Goal: Task Accomplishment & Management: Manage account settings

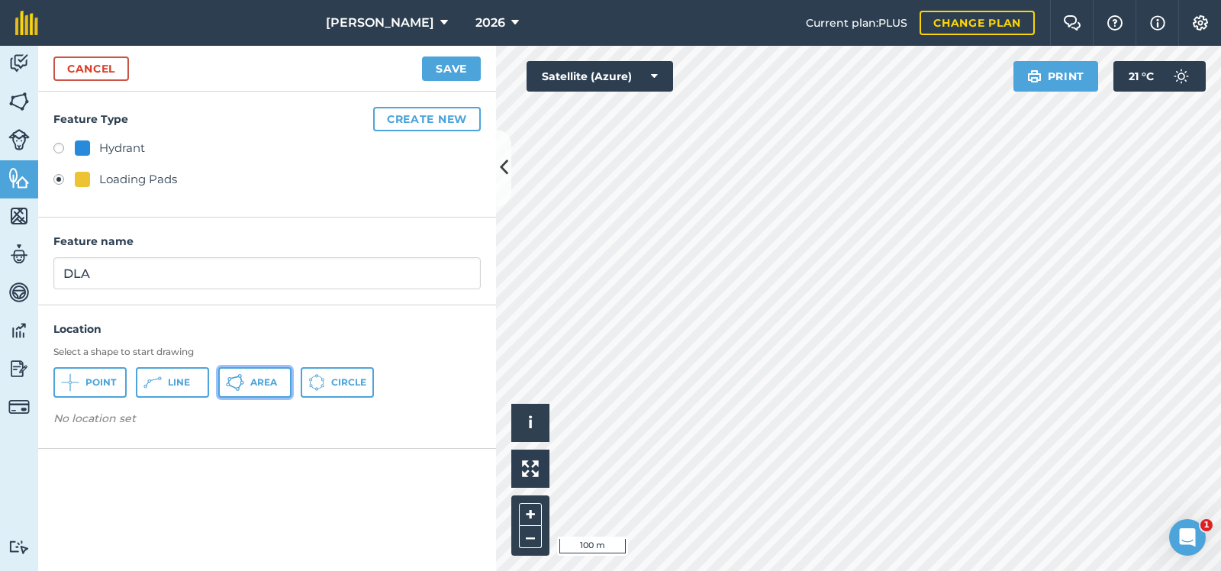
click at [257, 379] on span "Area" at bounding box center [263, 382] width 27 height 12
click at [264, 379] on span "Area" at bounding box center [263, 382] width 27 height 12
click at [449, 64] on button "Save" at bounding box center [451, 68] width 59 height 24
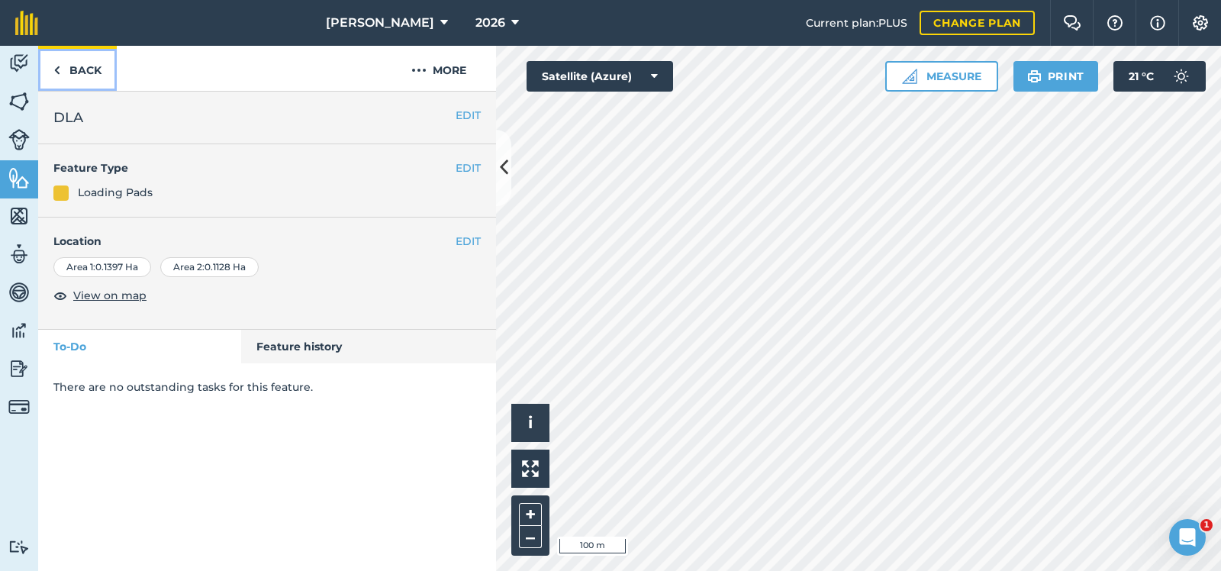
click at [83, 63] on link "Back" at bounding box center [77, 68] width 79 height 45
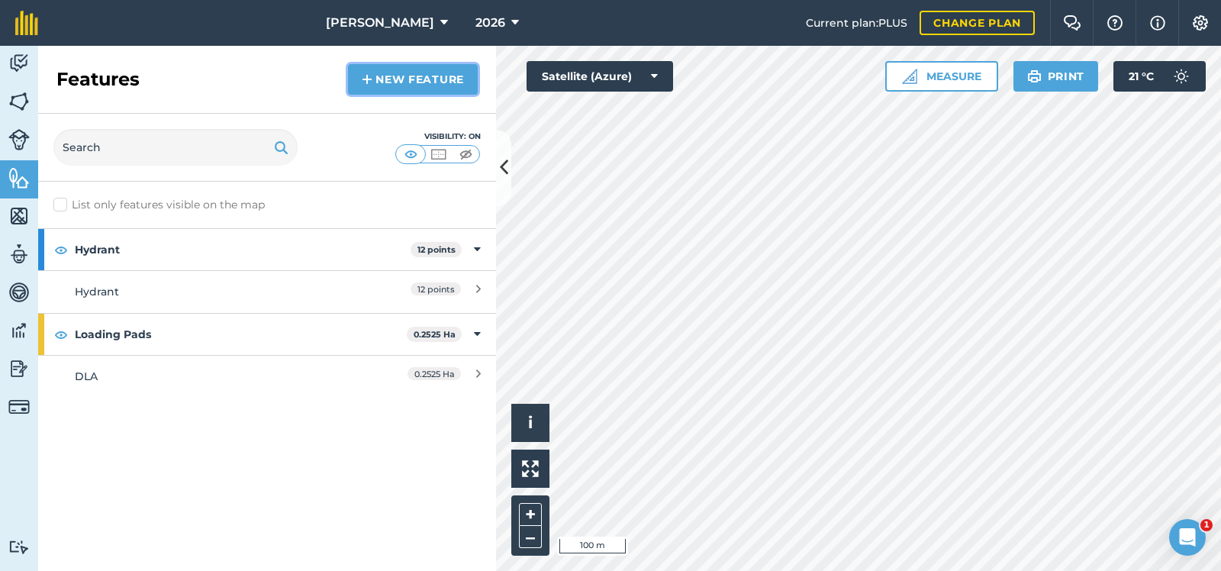
click at [414, 74] on link "New feature" at bounding box center [413, 79] width 130 height 31
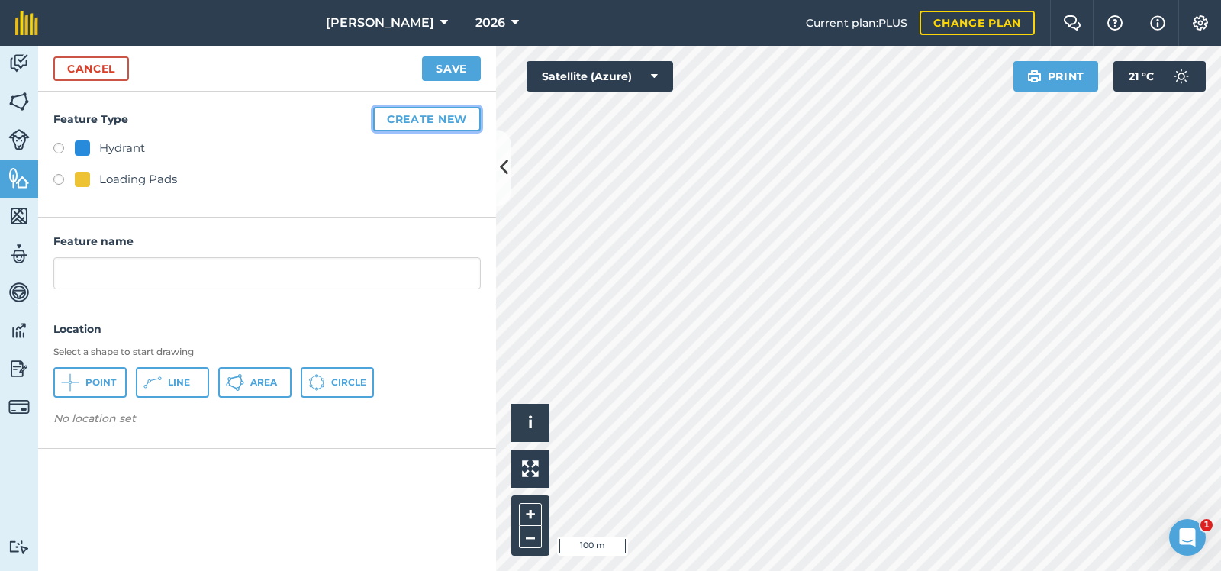
click at [428, 115] on button "Create new" at bounding box center [427, 119] width 108 height 24
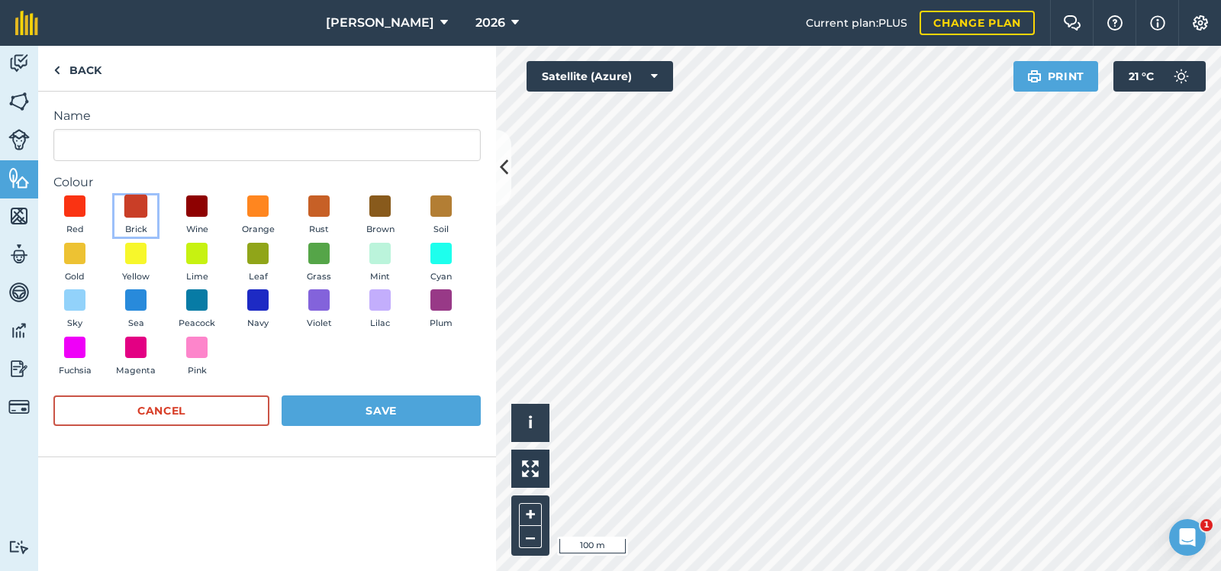
click at [131, 201] on span at bounding box center [136, 207] width 24 height 24
click at [134, 201] on img at bounding box center [135, 206] width 15 height 20
click at [134, 295] on span at bounding box center [136, 301] width 24 height 24
click at [389, 408] on button "Save" at bounding box center [381, 410] width 199 height 31
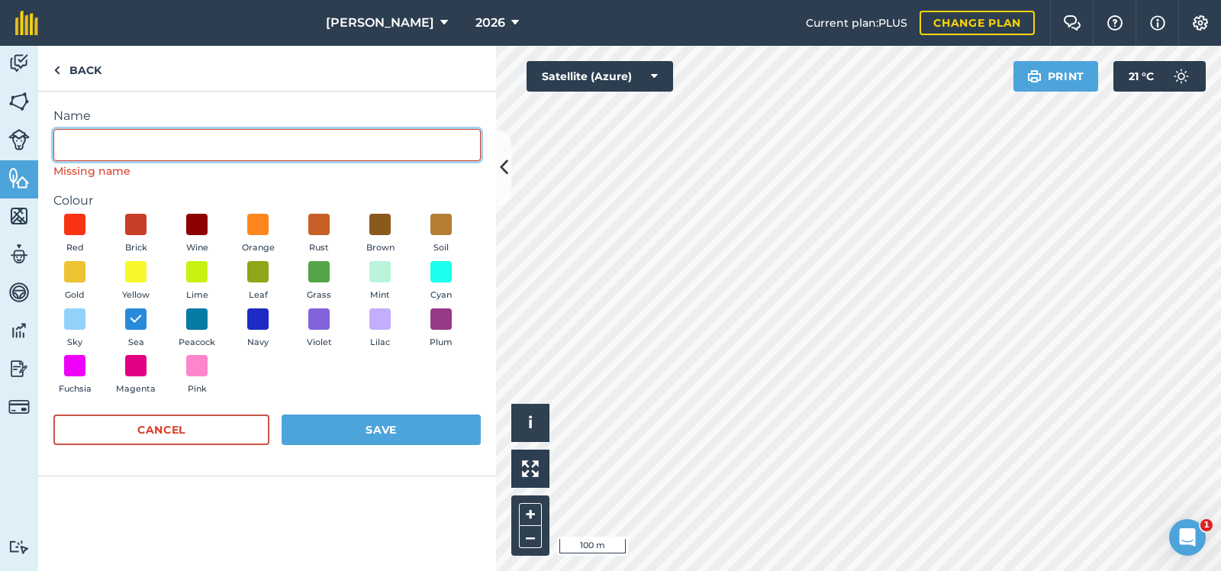
click at [60, 147] on input "Name" at bounding box center [266, 145] width 427 height 32
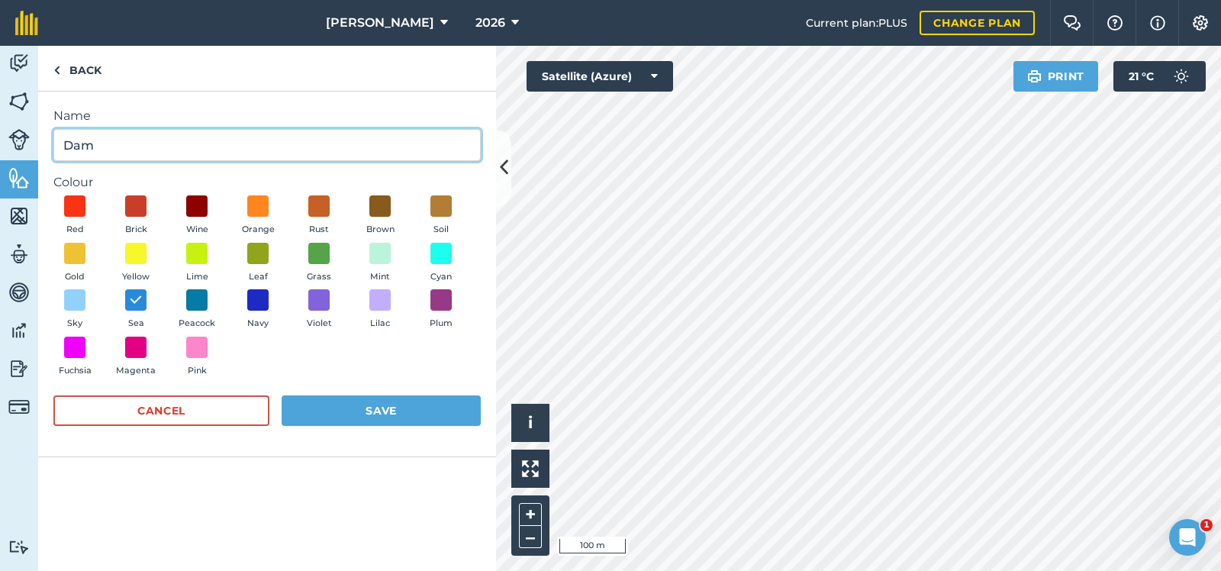
type input "Dam"
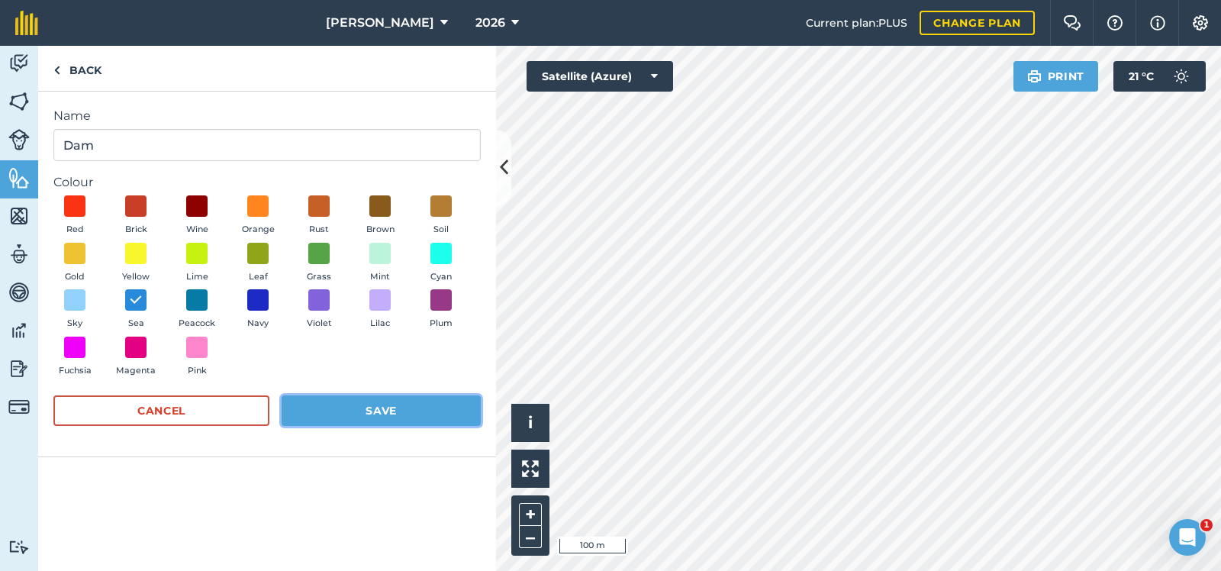
click at [384, 406] on button "Save" at bounding box center [381, 410] width 199 height 31
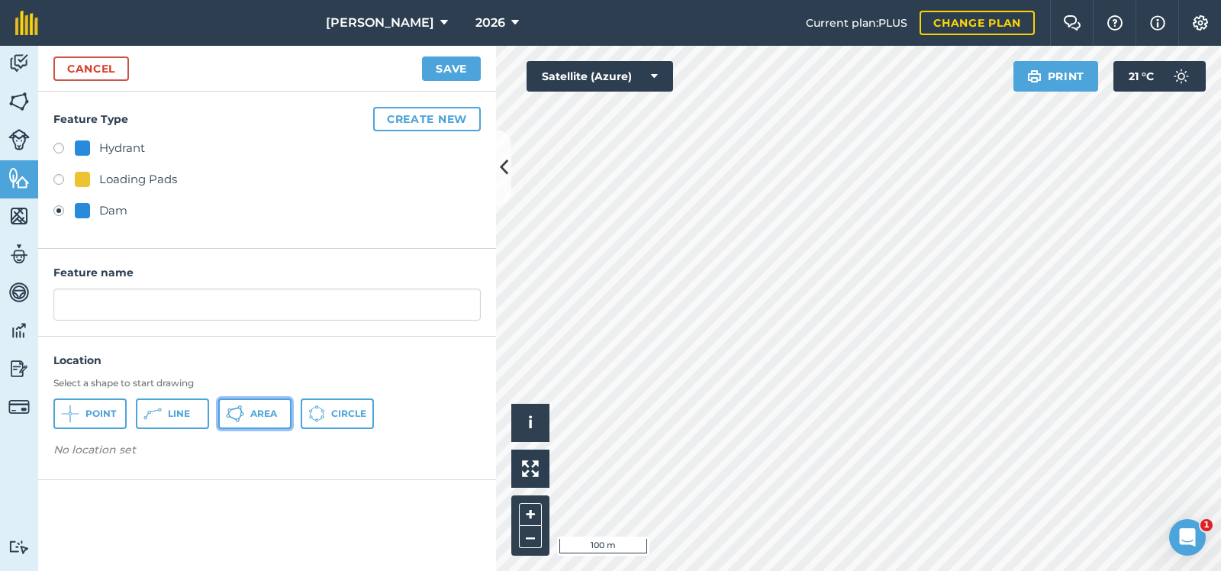
click at [260, 408] on span "Area" at bounding box center [263, 414] width 27 height 12
click at [456, 67] on button "Save" at bounding box center [451, 68] width 59 height 24
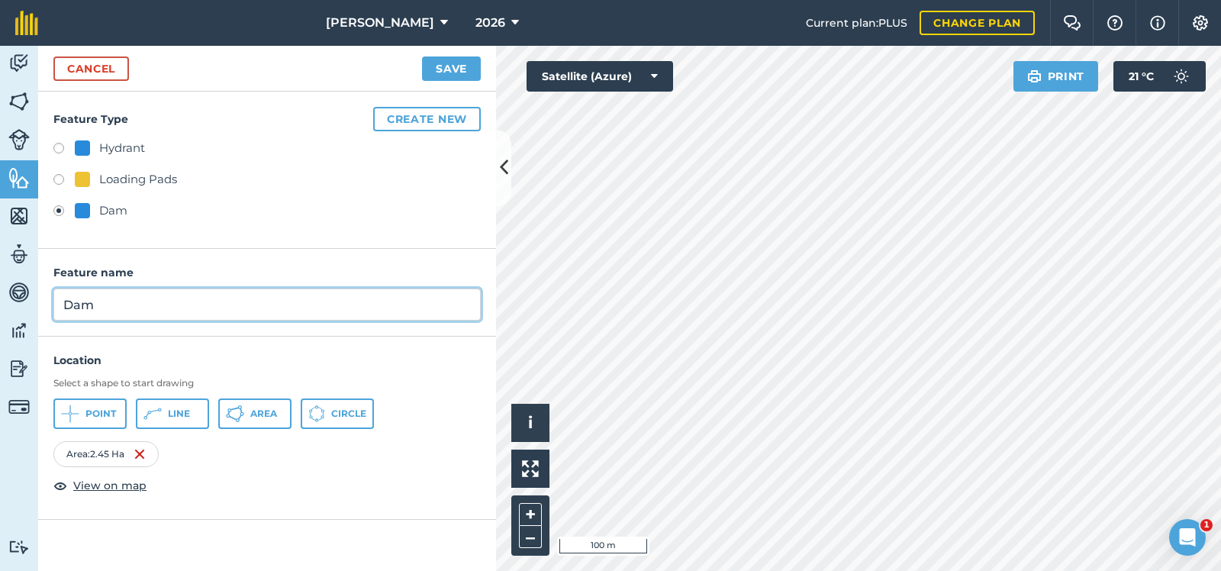
type input "Dam"
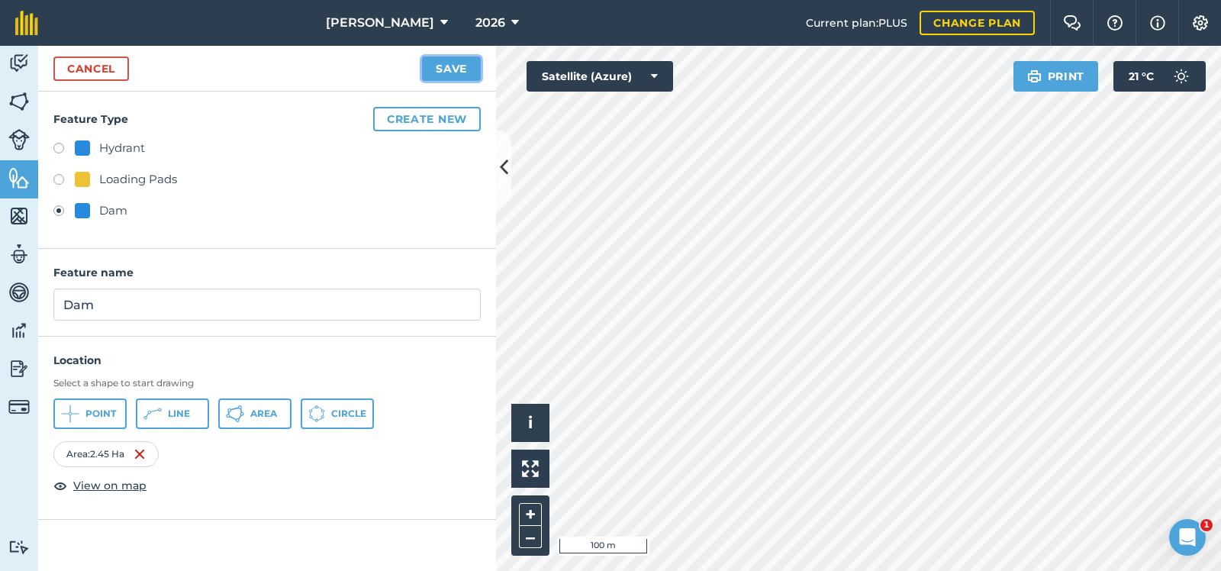
click at [451, 63] on button "Save" at bounding box center [451, 68] width 59 height 24
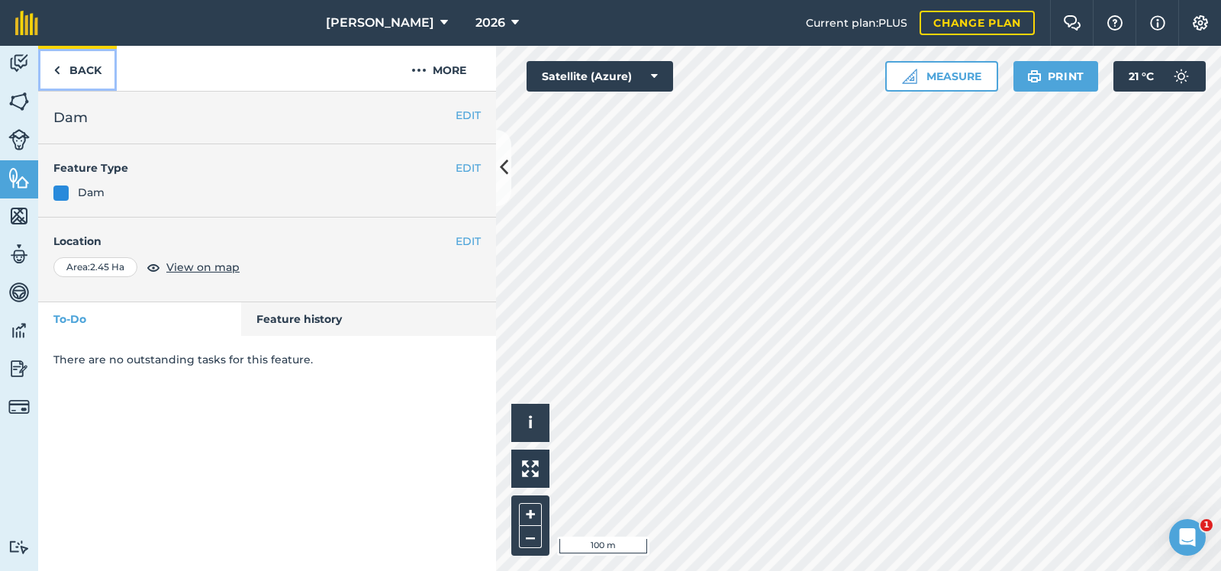
click at [79, 63] on link "Back" at bounding box center [77, 68] width 79 height 45
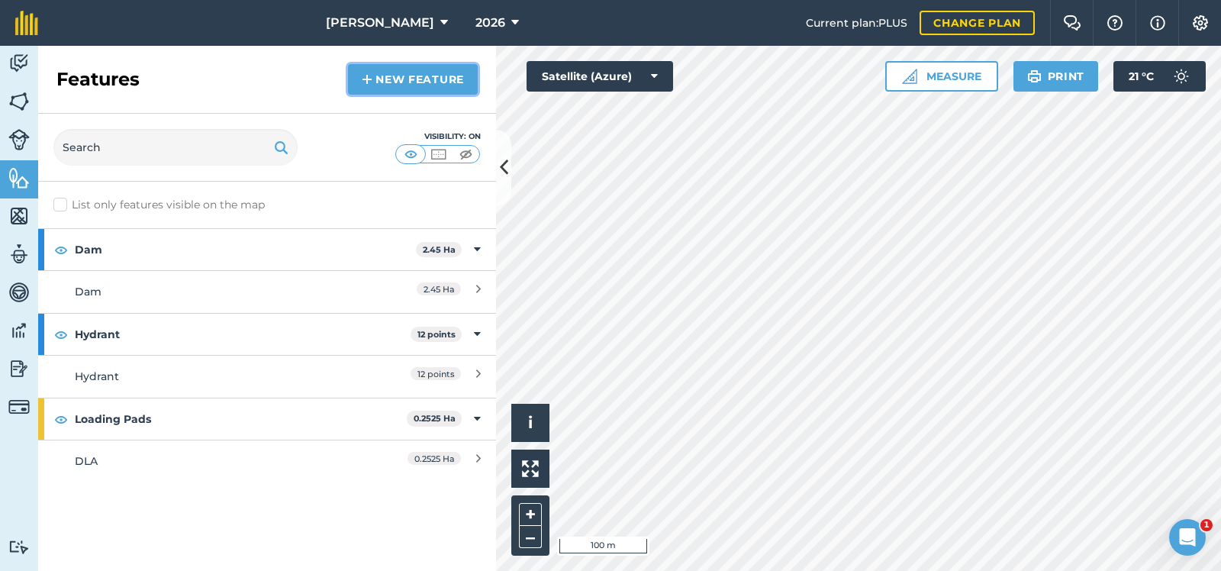
click at [405, 71] on link "New feature" at bounding box center [413, 79] width 130 height 31
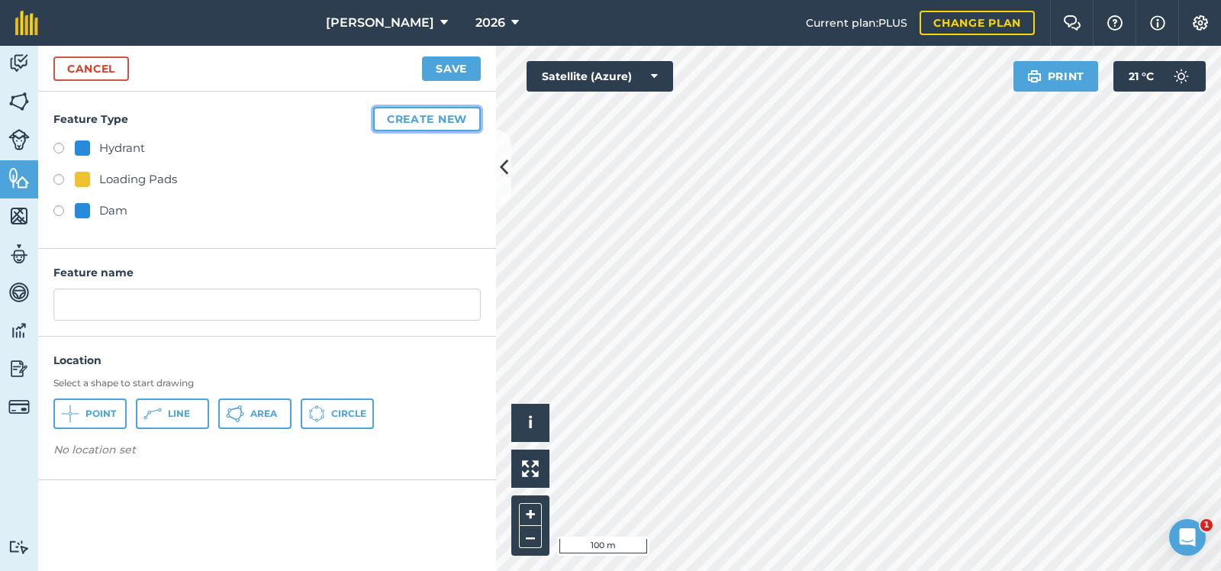
click at [431, 113] on button "Create new" at bounding box center [427, 119] width 108 height 24
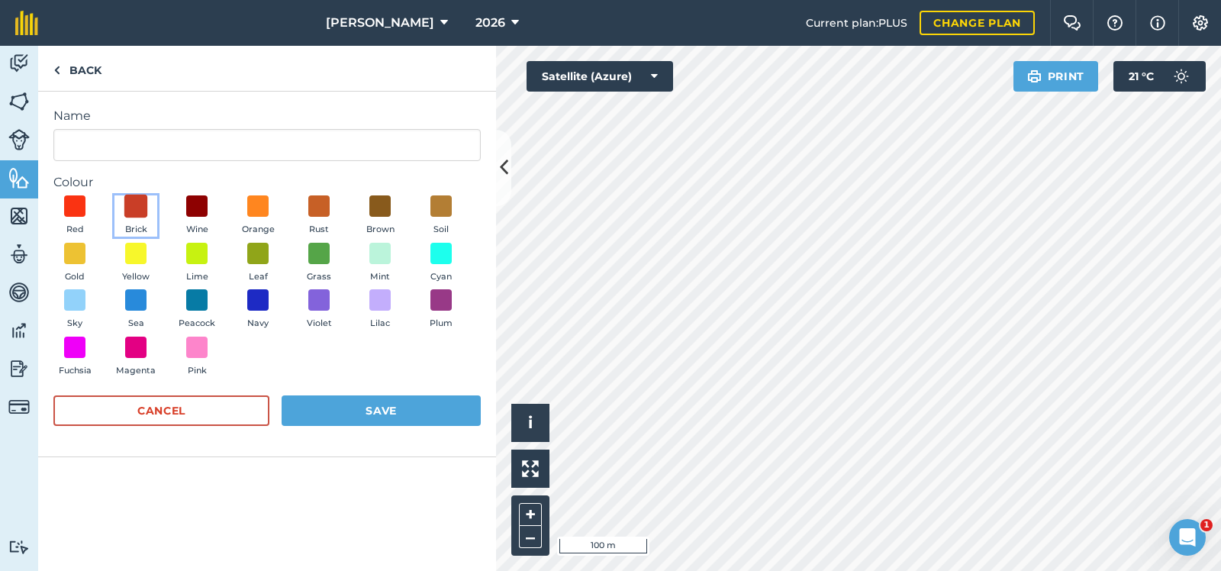
click at [135, 200] on span at bounding box center [136, 207] width 24 height 24
click at [348, 405] on button "Save" at bounding box center [381, 410] width 199 height 31
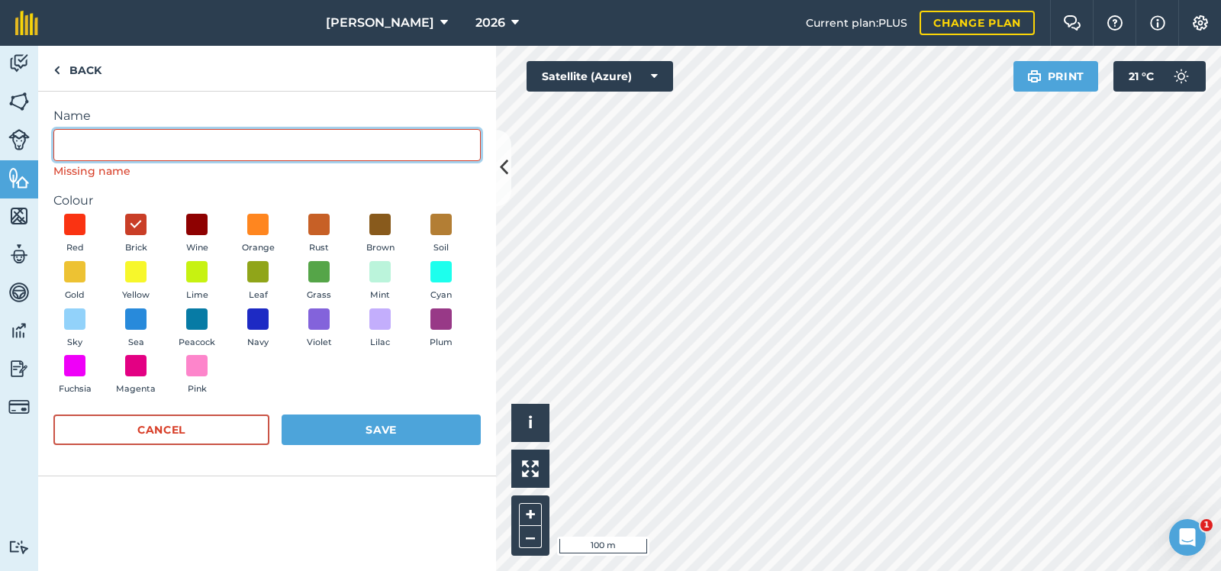
click at [63, 144] on input "Name" at bounding box center [266, 145] width 427 height 32
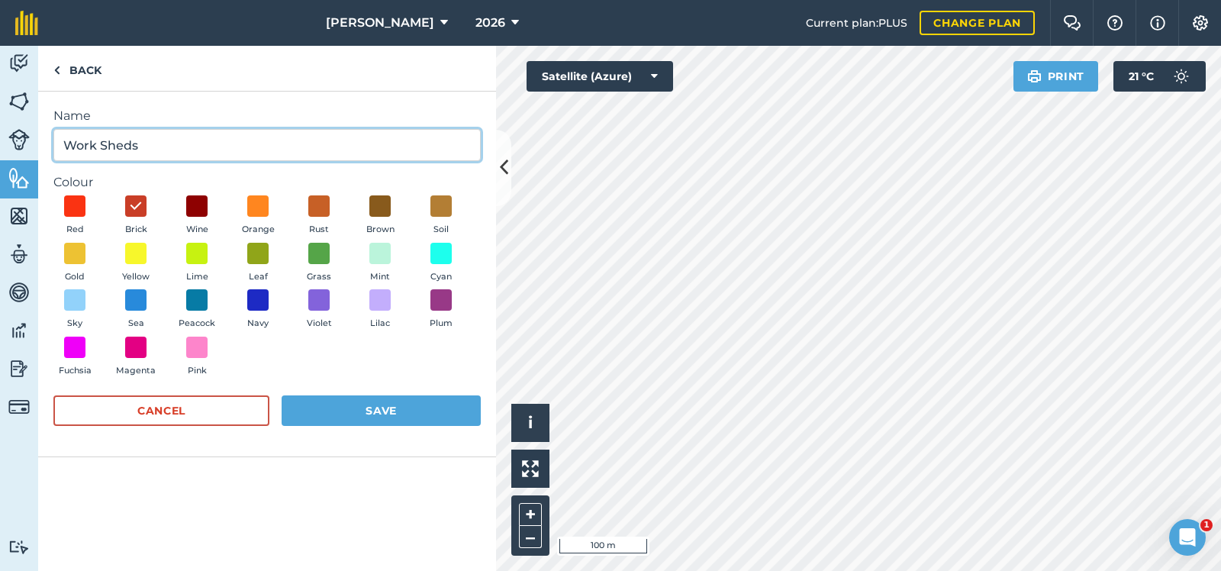
type input "Work Sheds"
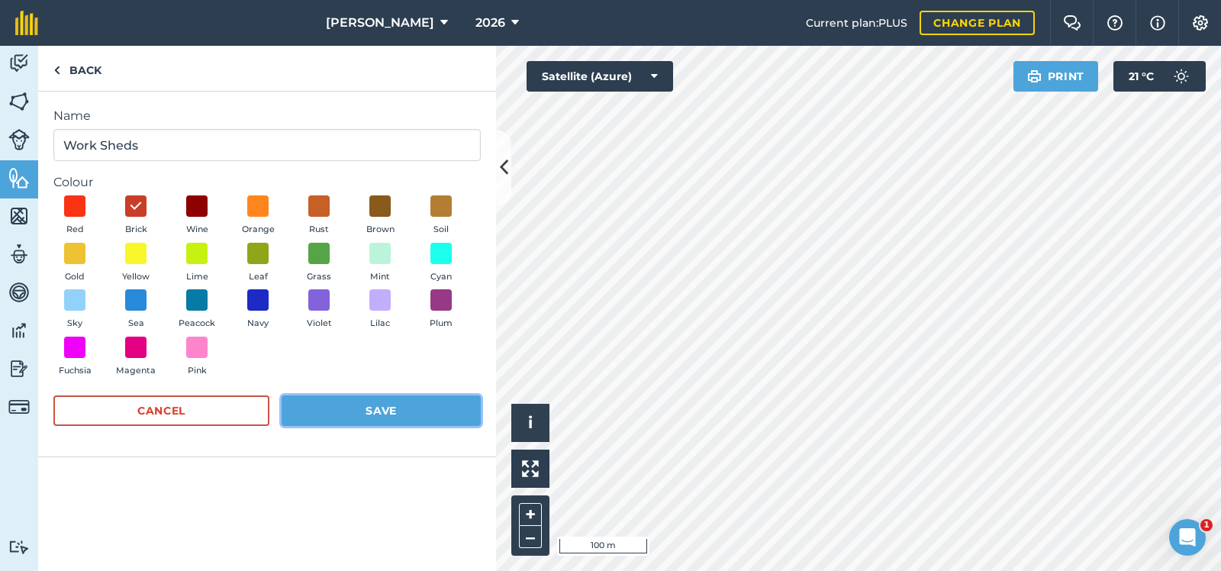
click at [367, 406] on button "Save" at bounding box center [381, 410] width 199 height 31
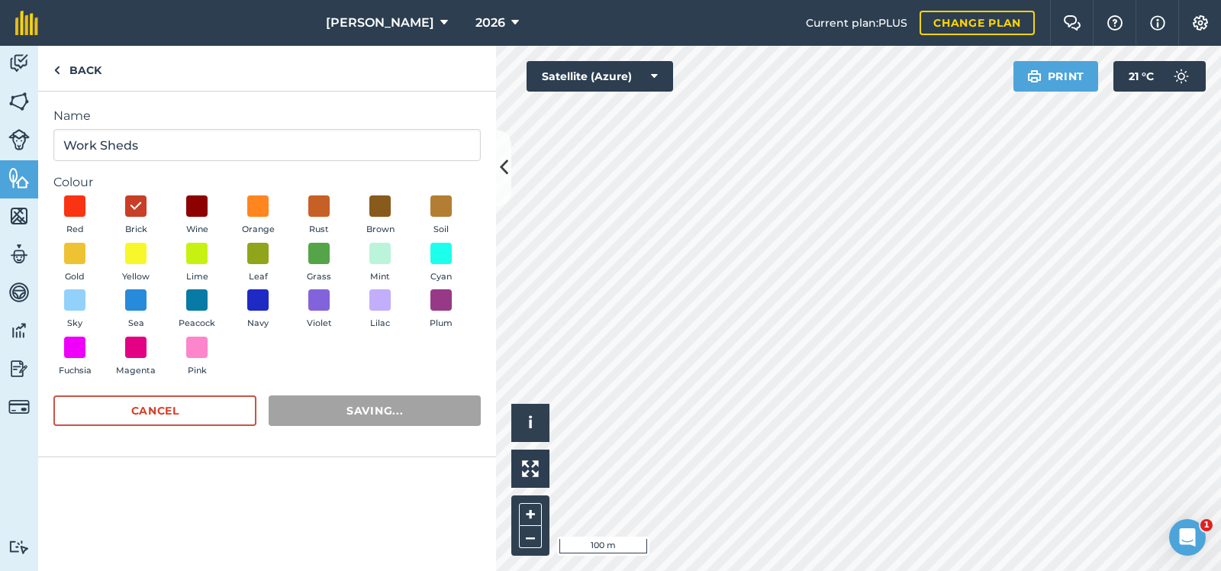
radio input "true"
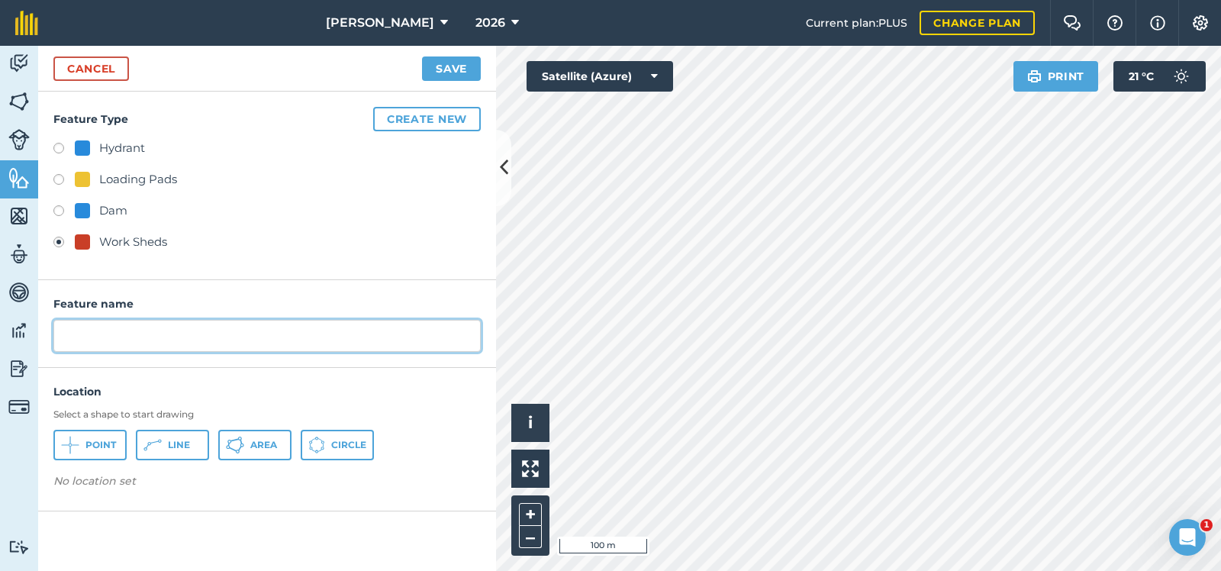
click at [59, 337] on input "text" at bounding box center [266, 336] width 427 height 32
type input "Work Sheds"
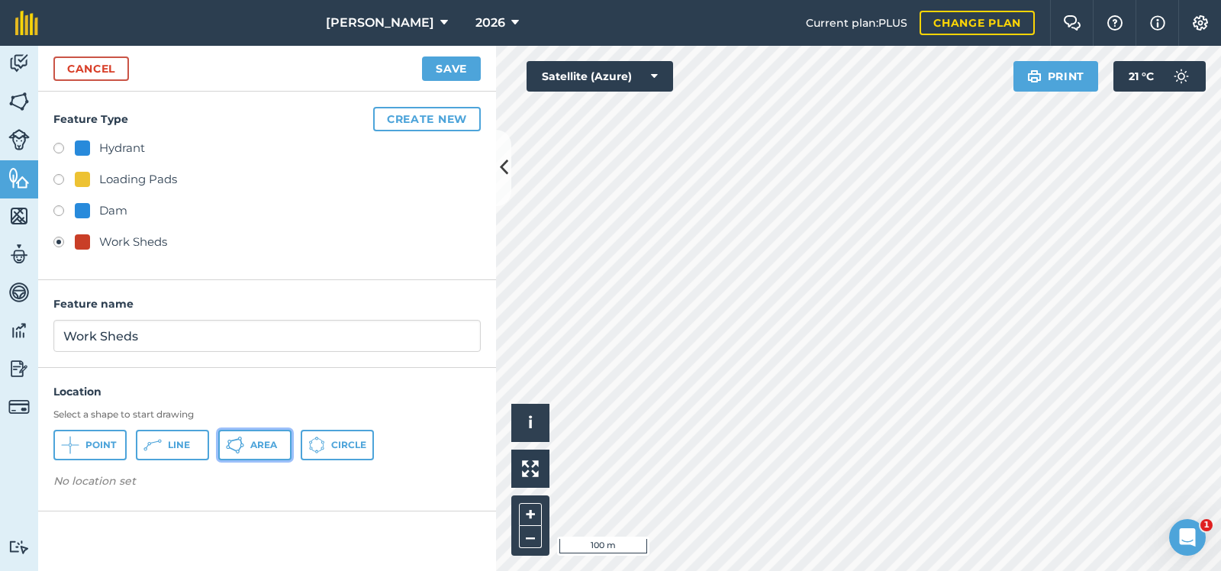
click at [256, 437] on button "Area" at bounding box center [254, 445] width 73 height 31
click at [453, 66] on button "Save" at bounding box center [451, 68] width 59 height 24
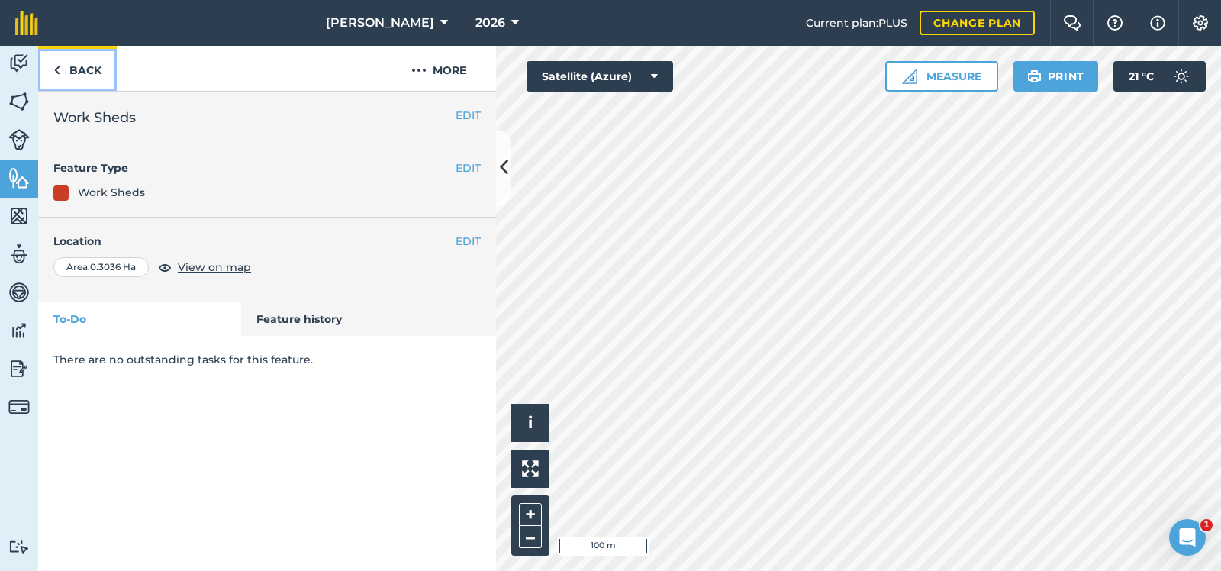
click at [82, 66] on link "Back" at bounding box center [77, 68] width 79 height 45
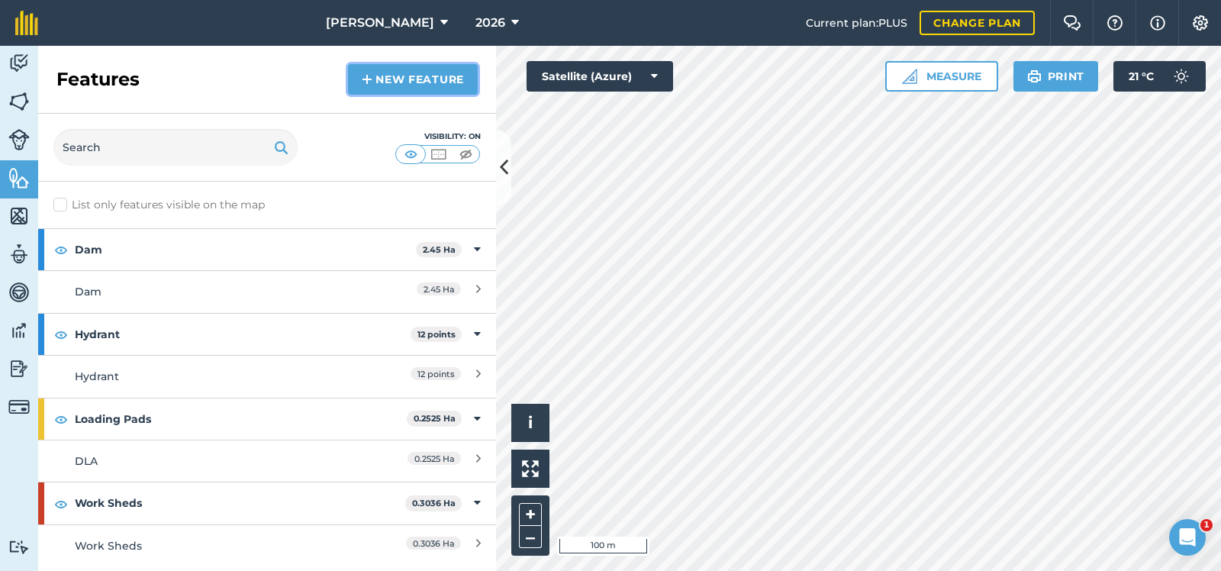
click at [422, 74] on link "New feature" at bounding box center [413, 79] width 130 height 31
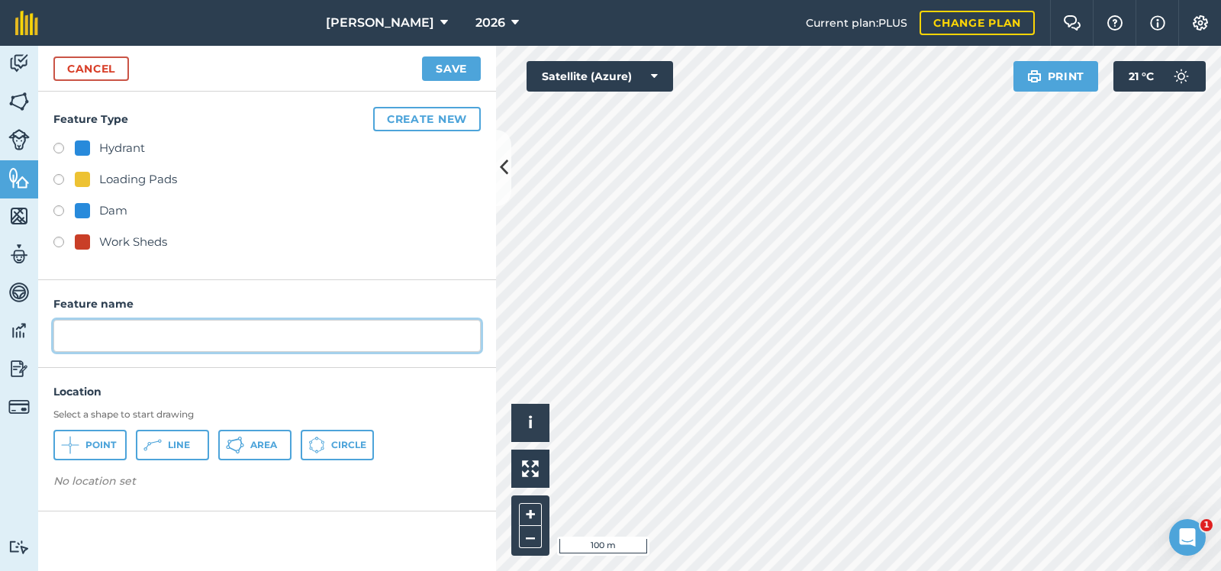
click at [66, 336] on input "text" at bounding box center [266, 336] width 427 height 32
type input "House"
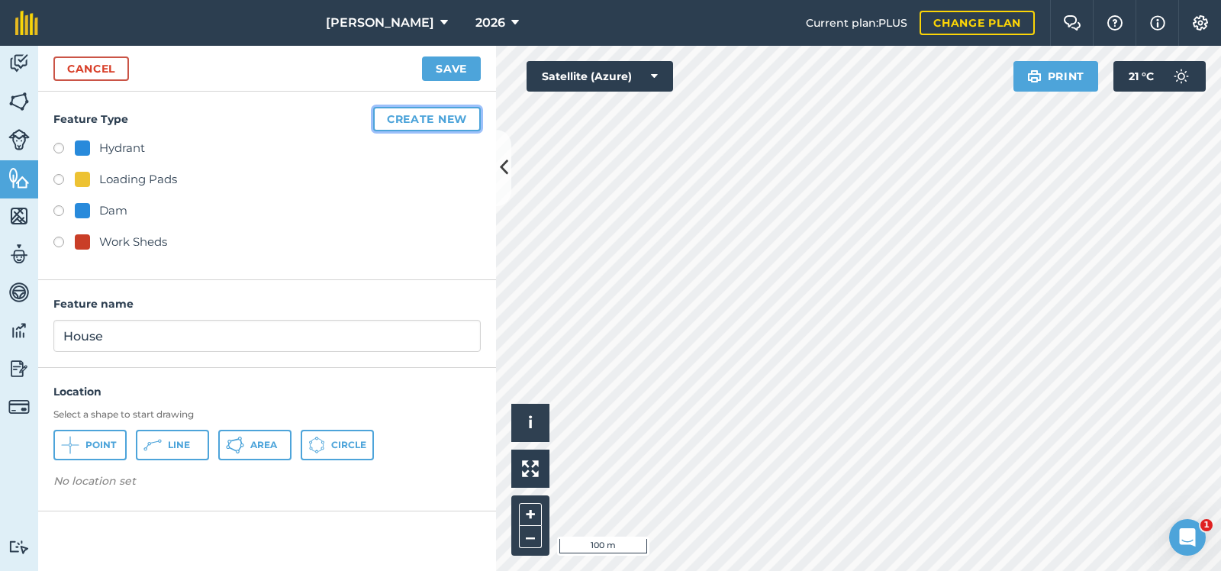
click at [430, 114] on button "Create new" at bounding box center [427, 119] width 108 height 24
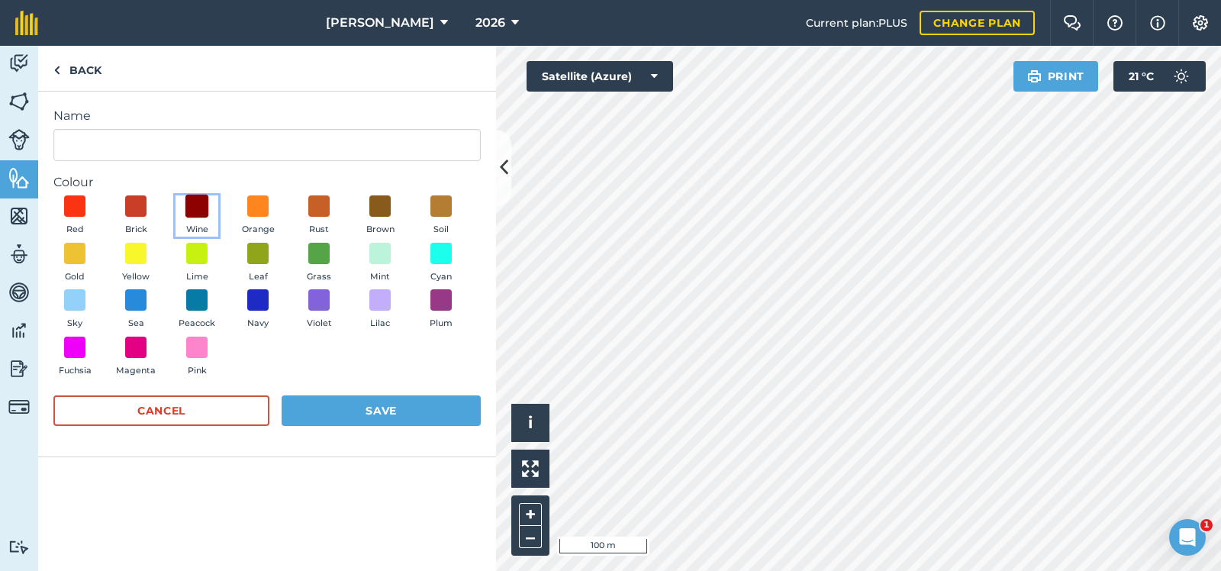
click at [197, 198] on span at bounding box center [197, 207] width 24 height 24
click at [388, 406] on button "Save" at bounding box center [381, 410] width 199 height 31
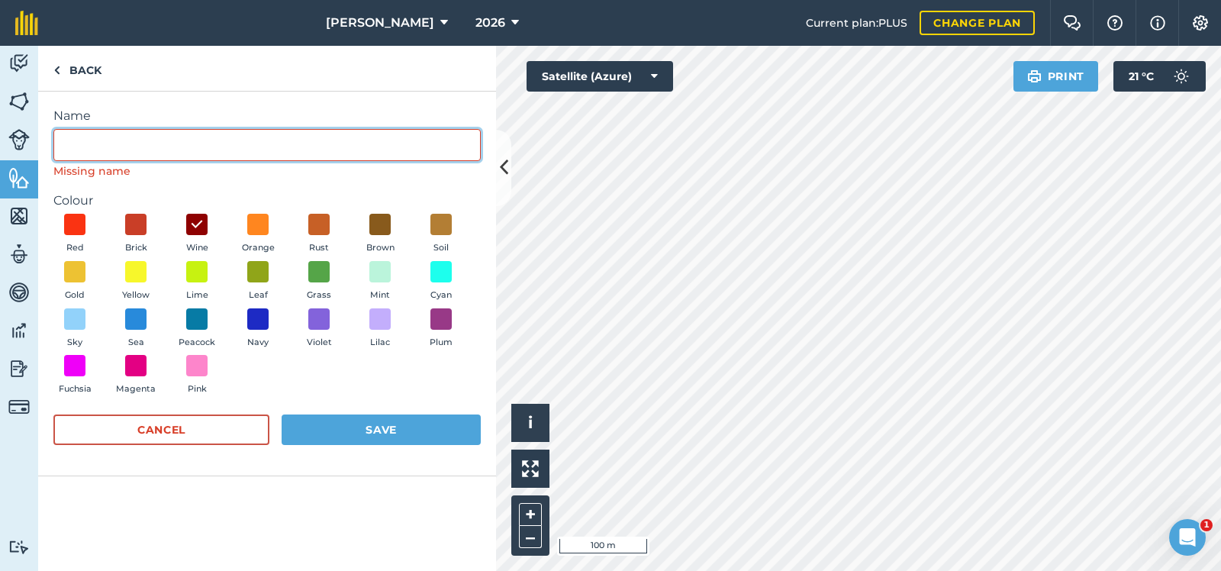
click at [65, 147] on input "Name" at bounding box center [266, 145] width 427 height 32
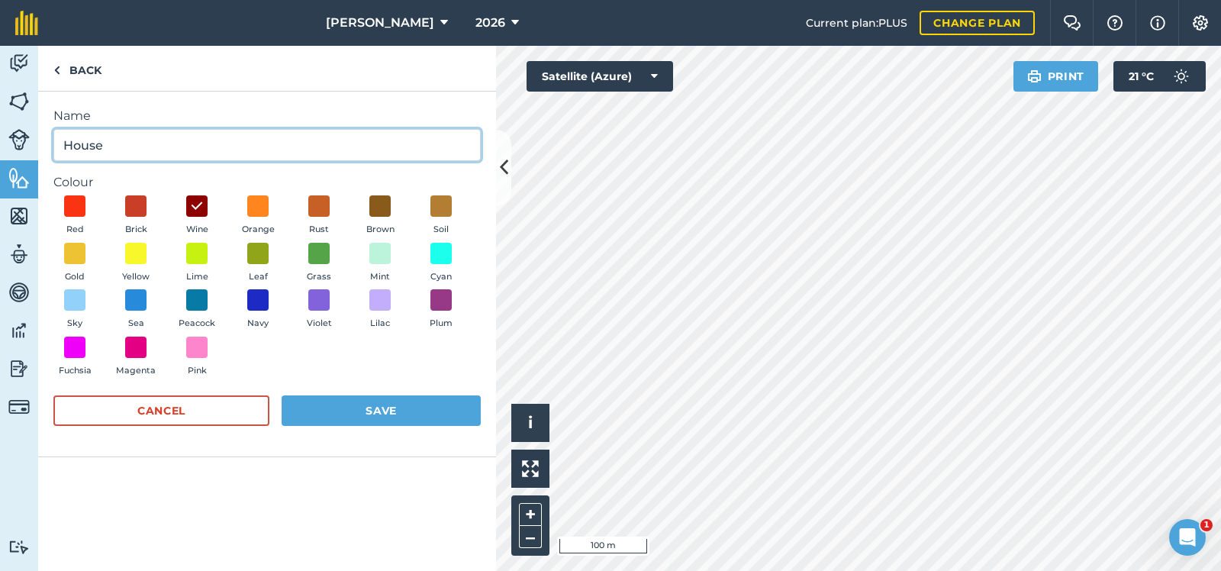
type input "House"
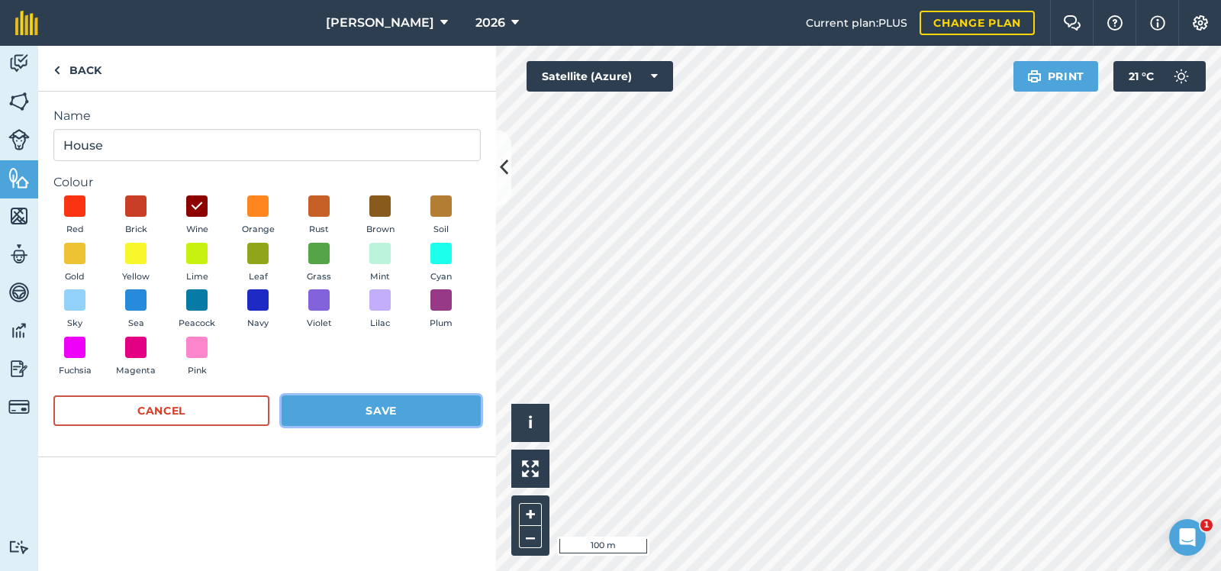
click at [389, 407] on button "Save" at bounding box center [381, 410] width 199 height 31
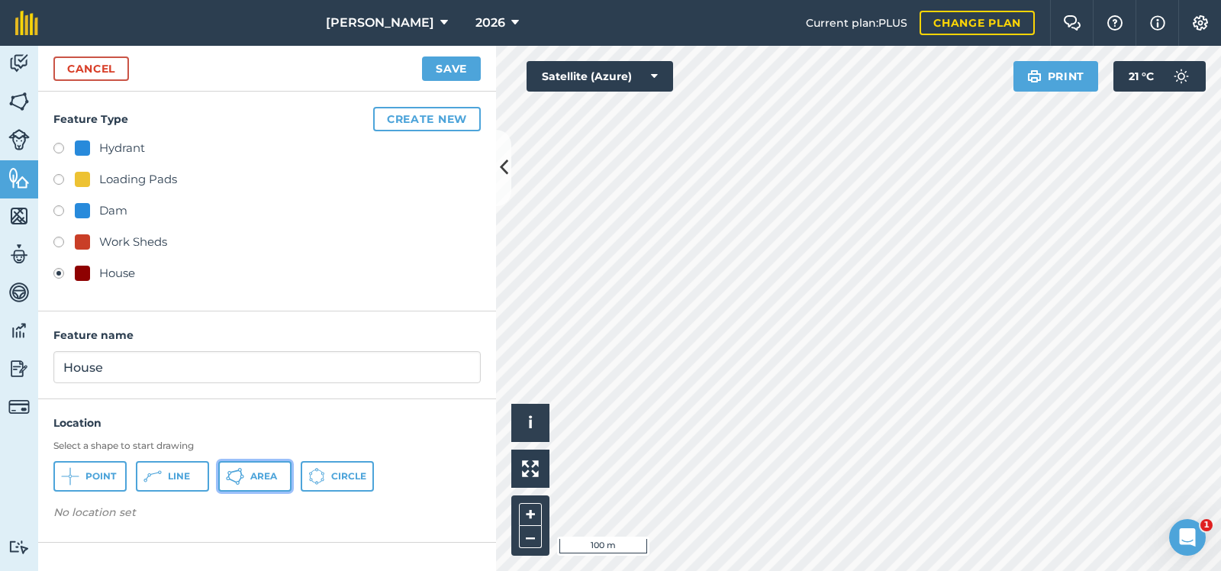
click at [251, 471] on span "Area" at bounding box center [263, 476] width 27 height 12
click at [254, 470] on span "Area" at bounding box center [263, 476] width 27 height 12
click at [454, 66] on button "Save" at bounding box center [451, 68] width 59 height 24
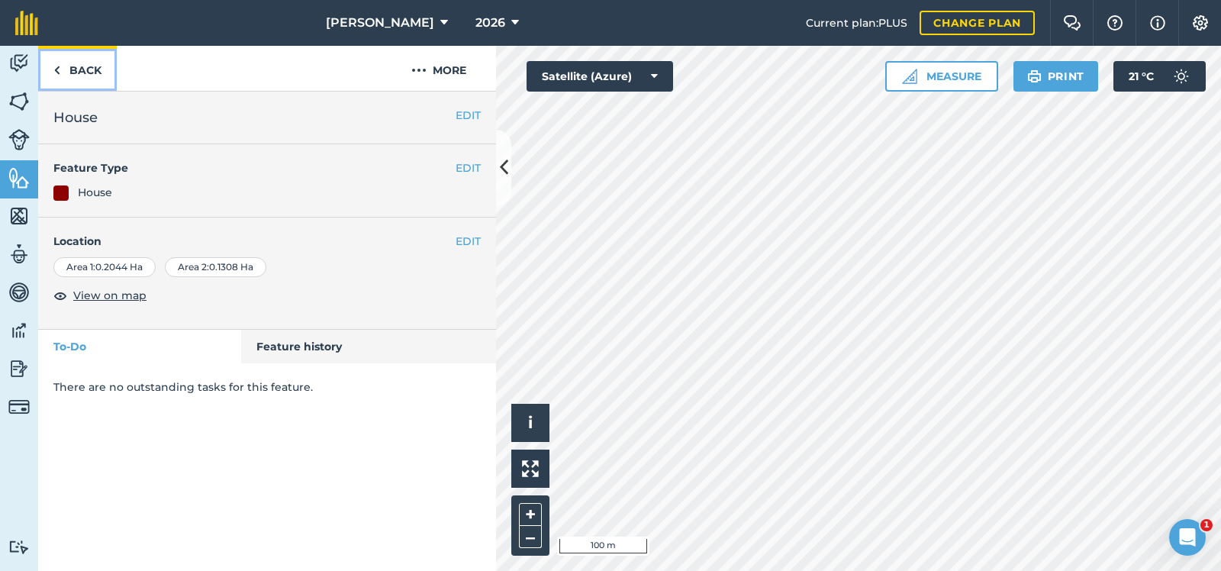
click at [80, 63] on link "Back" at bounding box center [77, 68] width 79 height 45
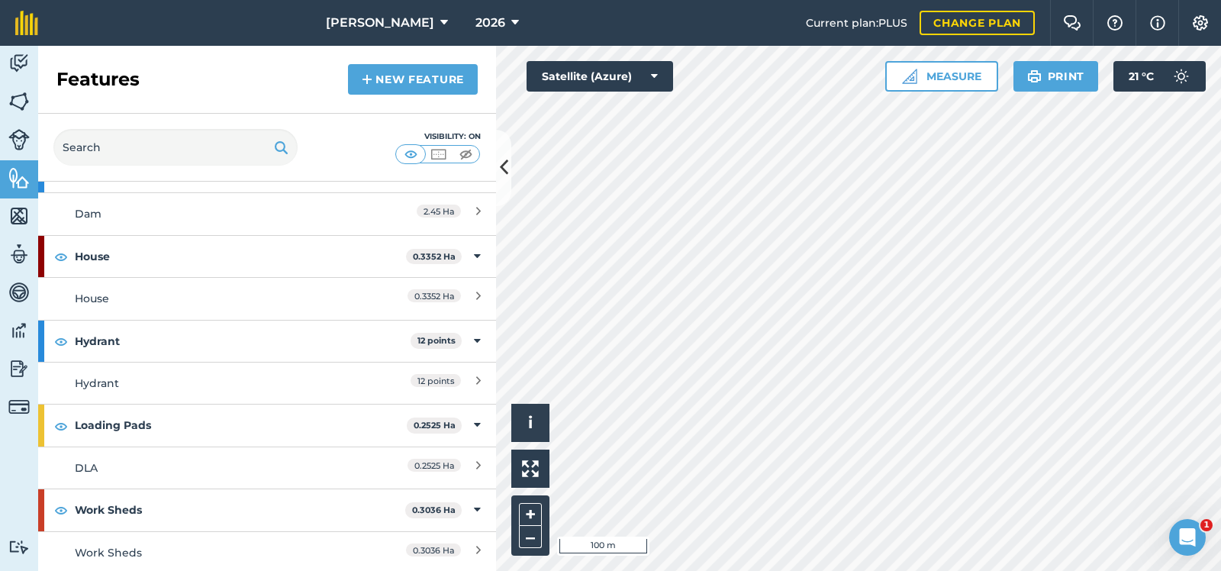
scroll to position [79, 0]
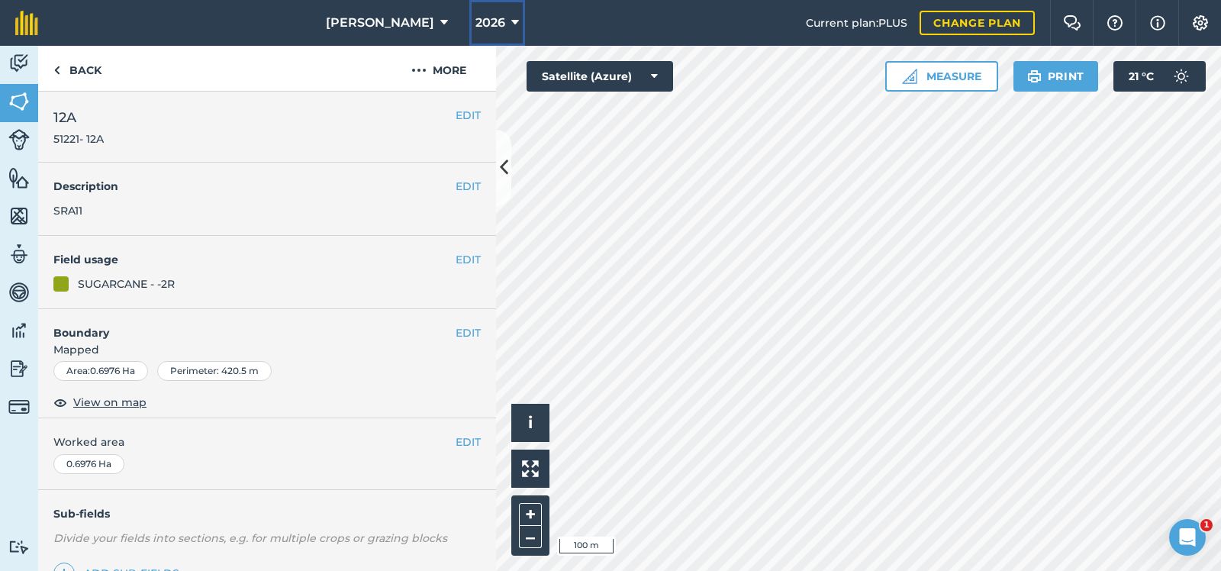
click at [483, 18] on span "2026" at bounding box center [491, 23] width 30 height 18
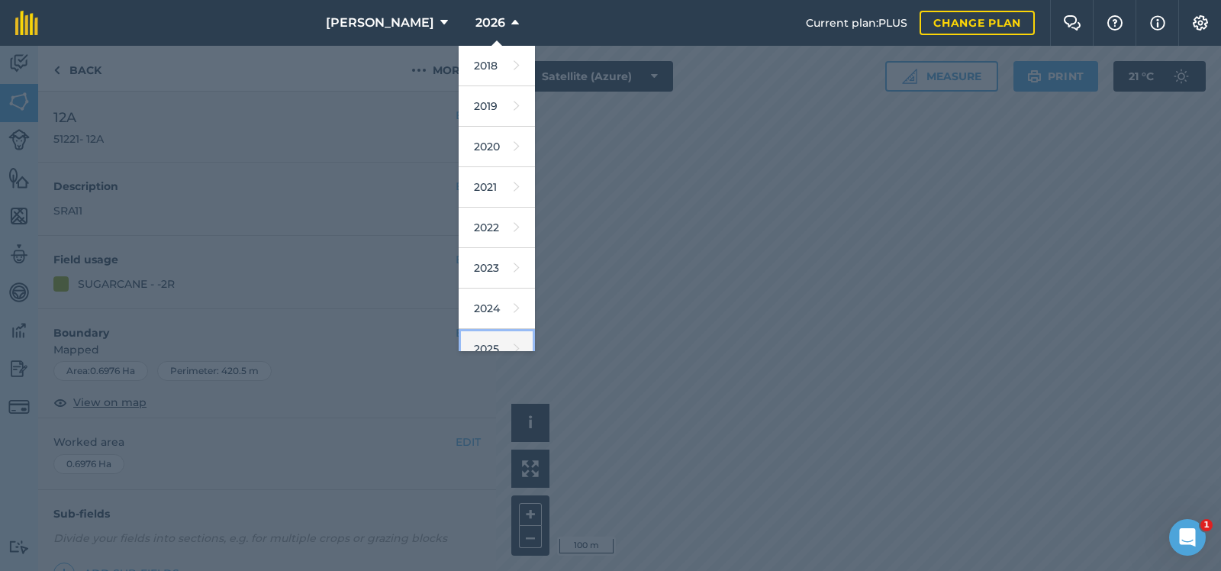
click at [477, 338] on link "2025" at bounding box center [497, 349] width 76 height 40
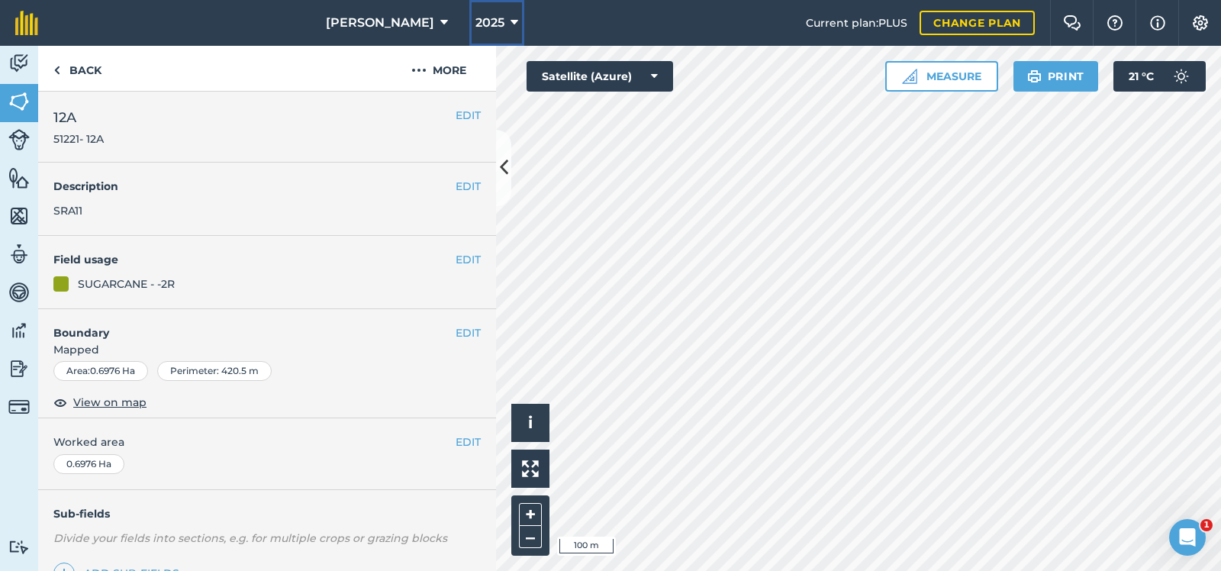
click at [511, 18] on icon at bounding box center [515, 23] width 8 height 18
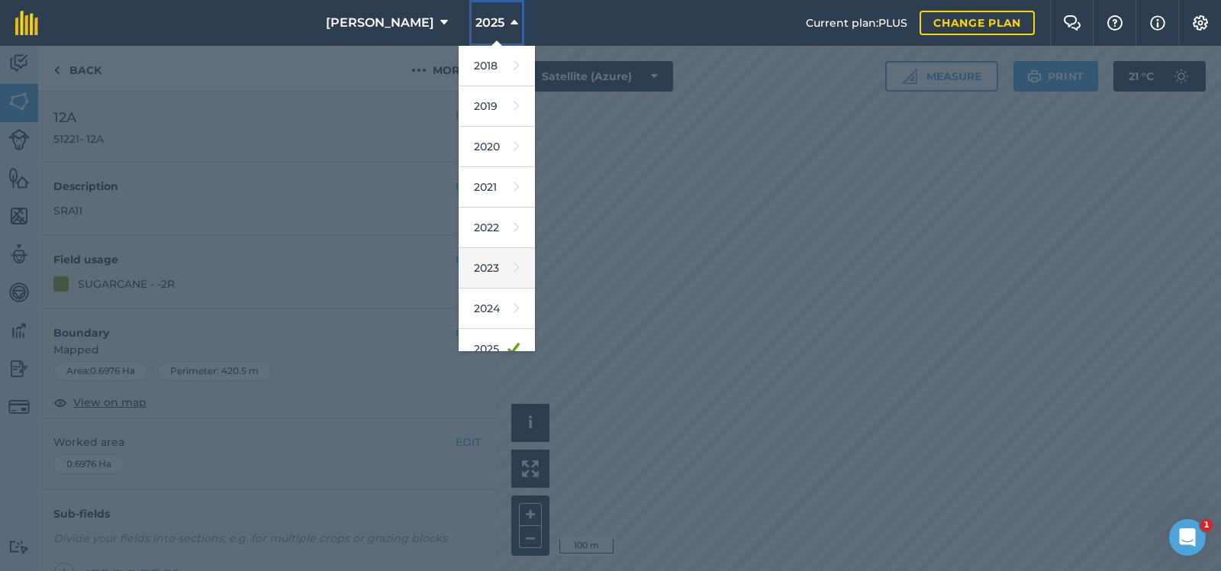
scroll to position [76, 0]
click at [487, 308] on link "2026" at bounding box center [497, 313] width 76 height 40
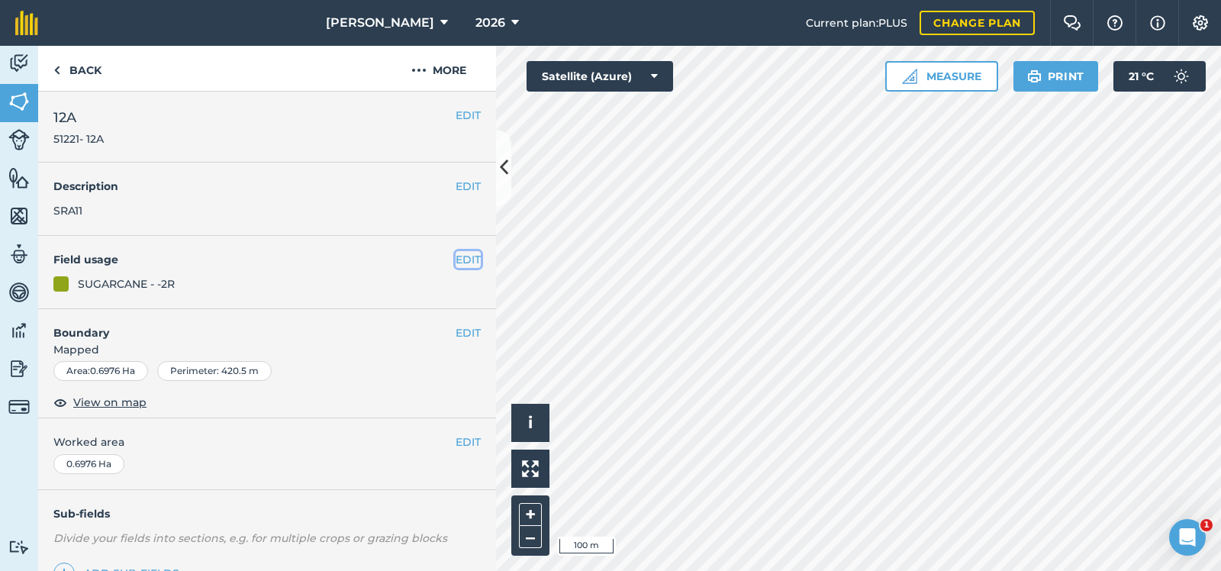
click at [464, 256] on button "EDIT" at bounding box center [468, 259] width 25 height 17
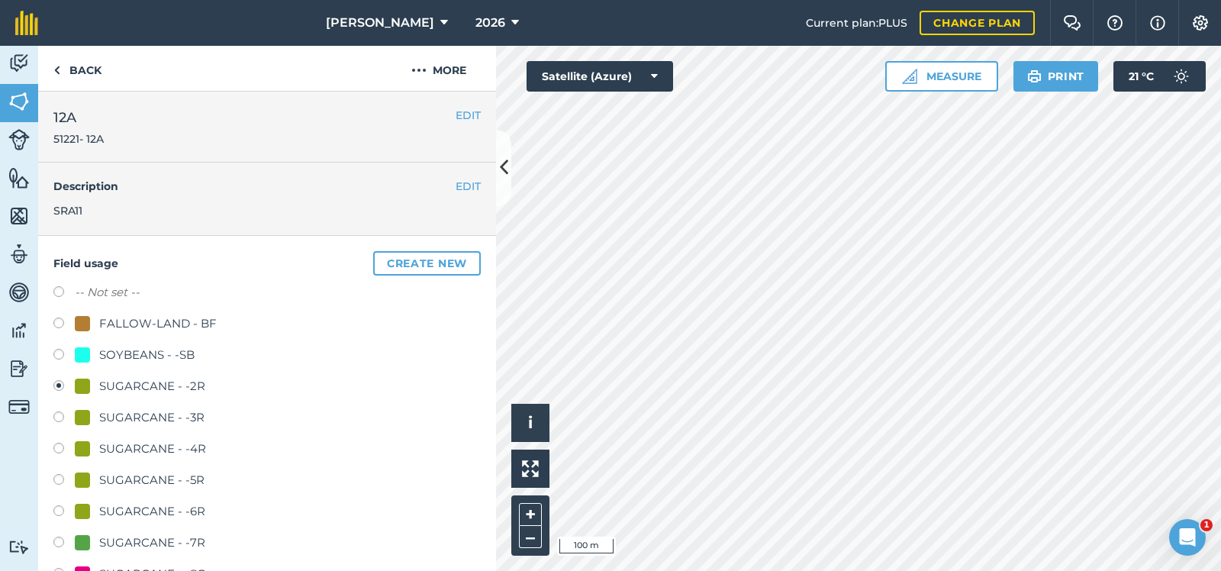
click at [55, 416] on label at bounding box center [63, 418] width 21 height 15
radio input "true"
radio input "false"
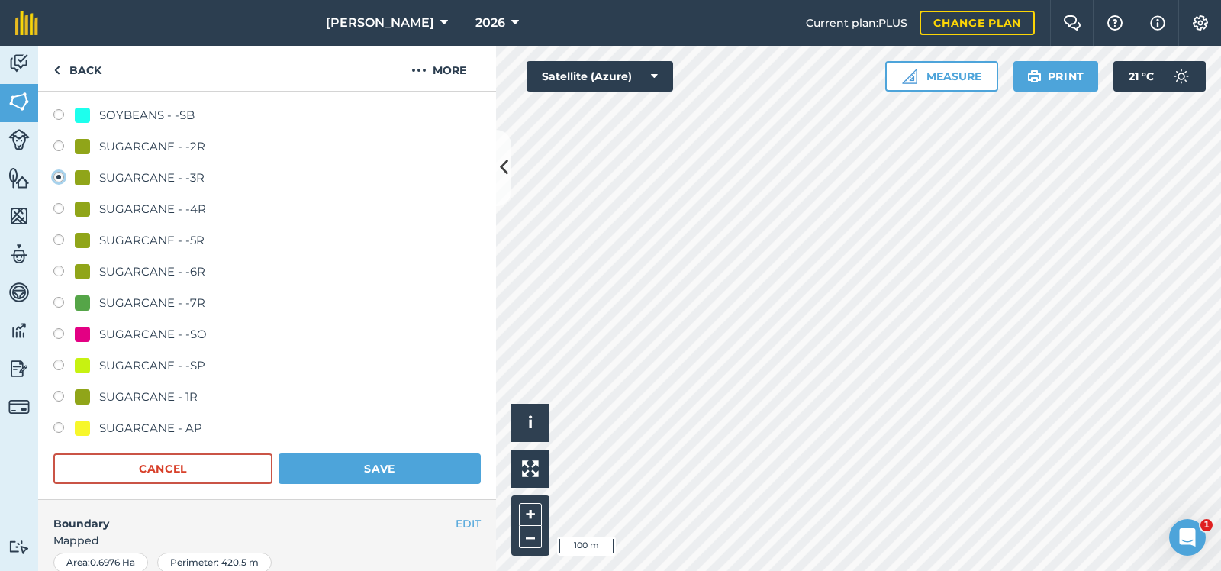
scroll to position [305, 0]
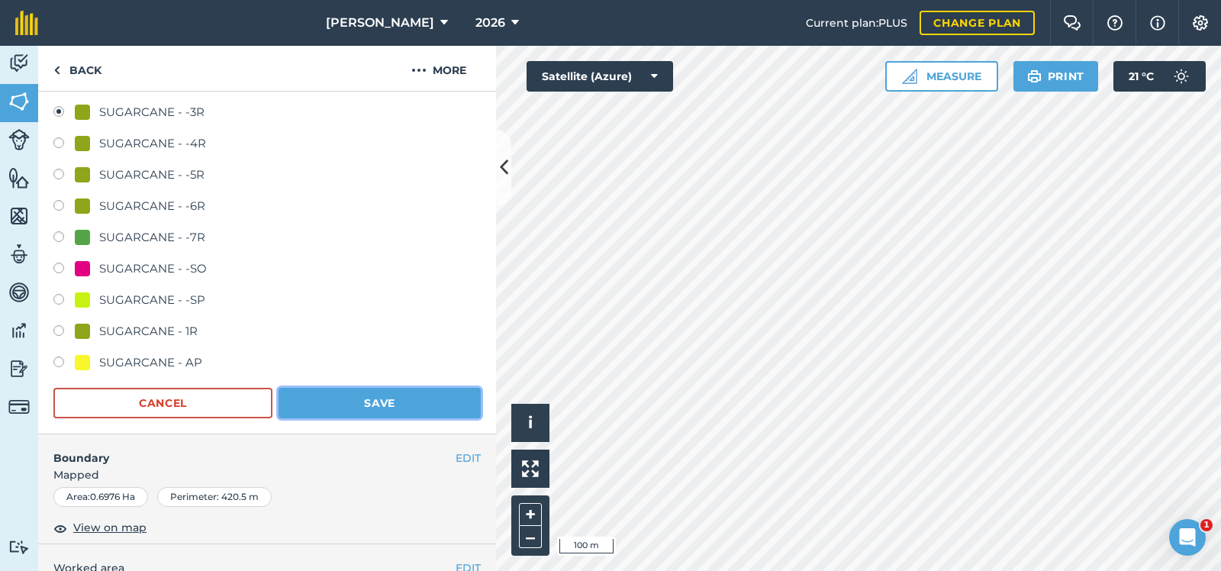
click at [429, 395] on button "Save" at bounding box center [380, 403] width 202 height 31
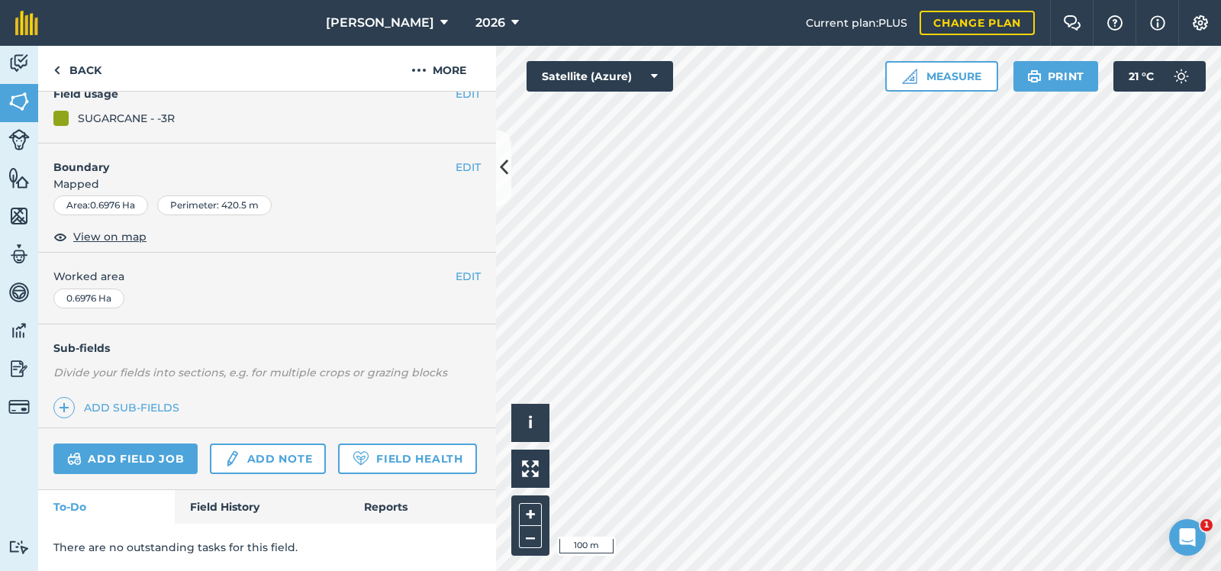
scroll to position [164, 0]
click at [469, 93] on button "EDIT" at bounding box center [468, 95] width 25 height 17
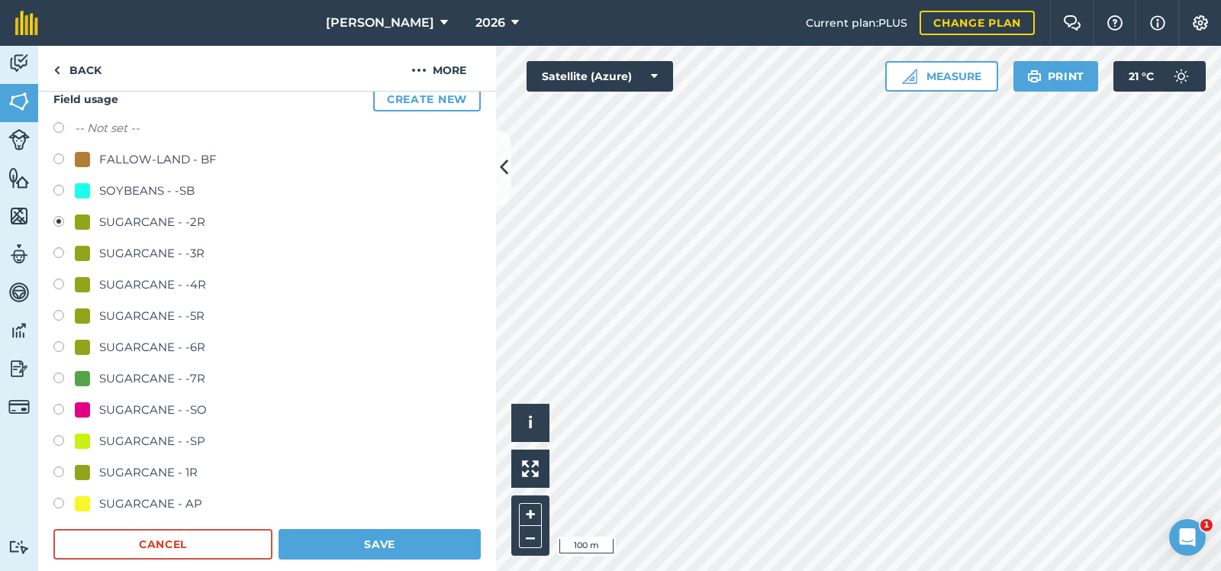
click at [56, 250] on label at bounding box center [63, 254] width 21 height 15
radio input "true"
radio input "false"
click at [405, 537] on button "Save" at bounding box center [380, 544] width 202 height 31
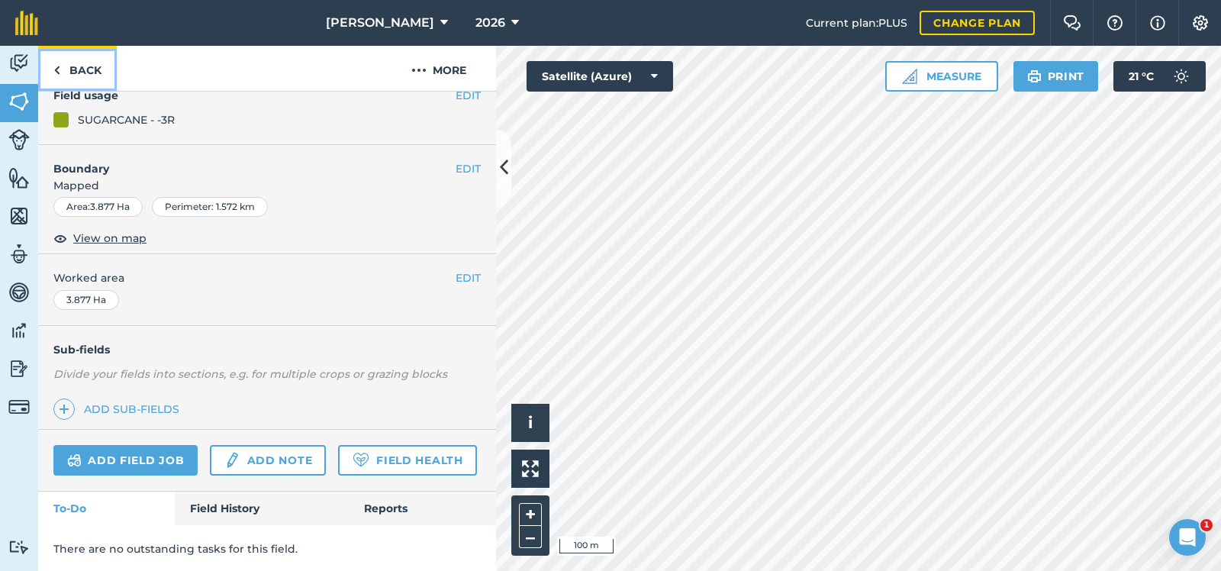
click at [79, 63] on link "Back" at bounding box center [77, 68] width 79 height 45
click at [82, 65] on link "Back" at bounding box center [77, 68] width 79 height 45
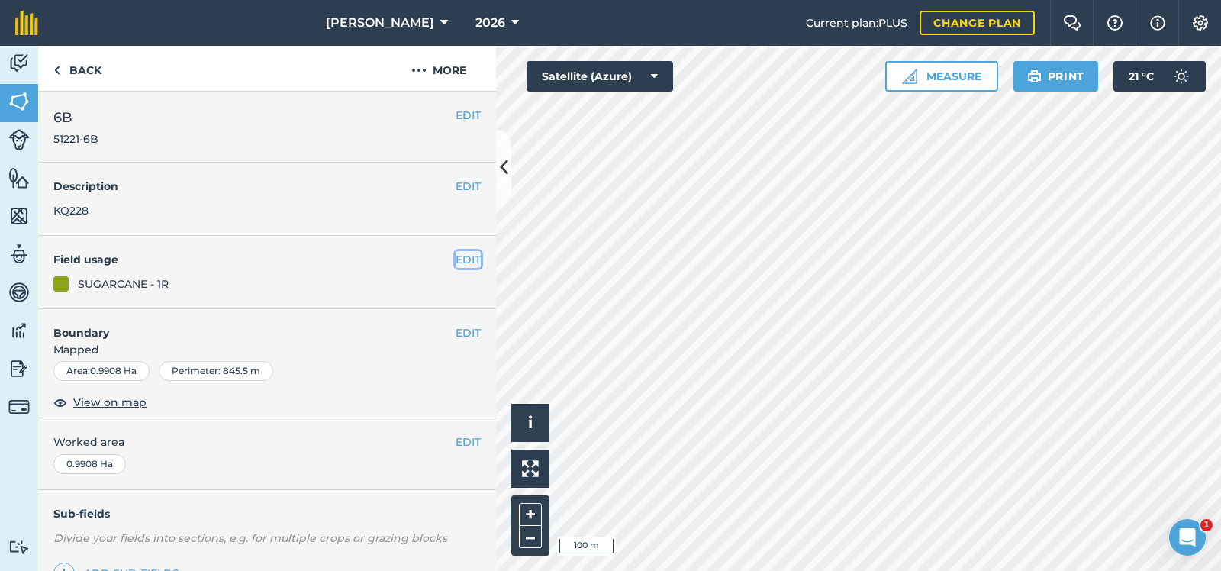
click at [467, 258] on button "EDIT" at bounding box center [468, 259] width 25 height 17
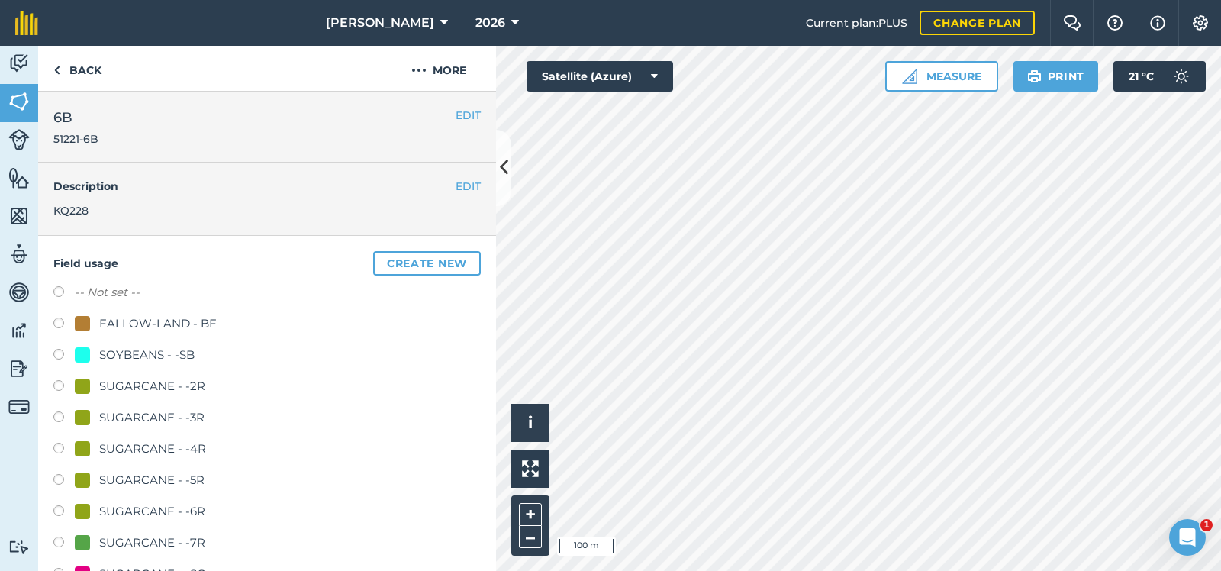
click at [57, 387] on label at bounding box center [63, 387] width 21 height 15
radio input "true"
radio input "false"
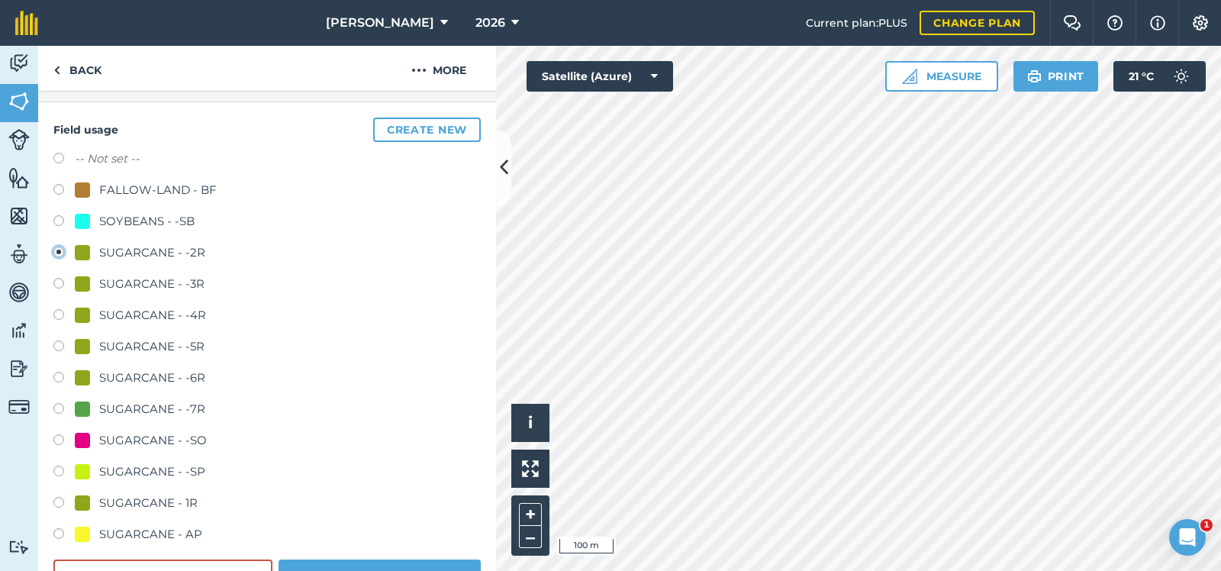
scroll to position [229, 0]
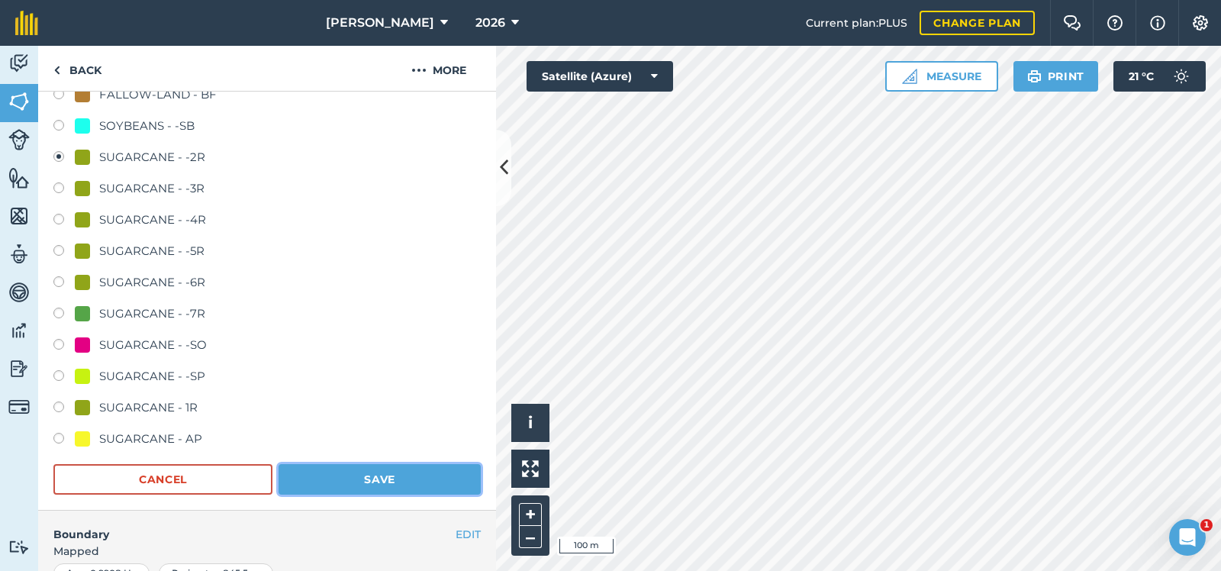
click at [400, 476] on button "Save" at bounding box center [380, 479] width 202 height 31
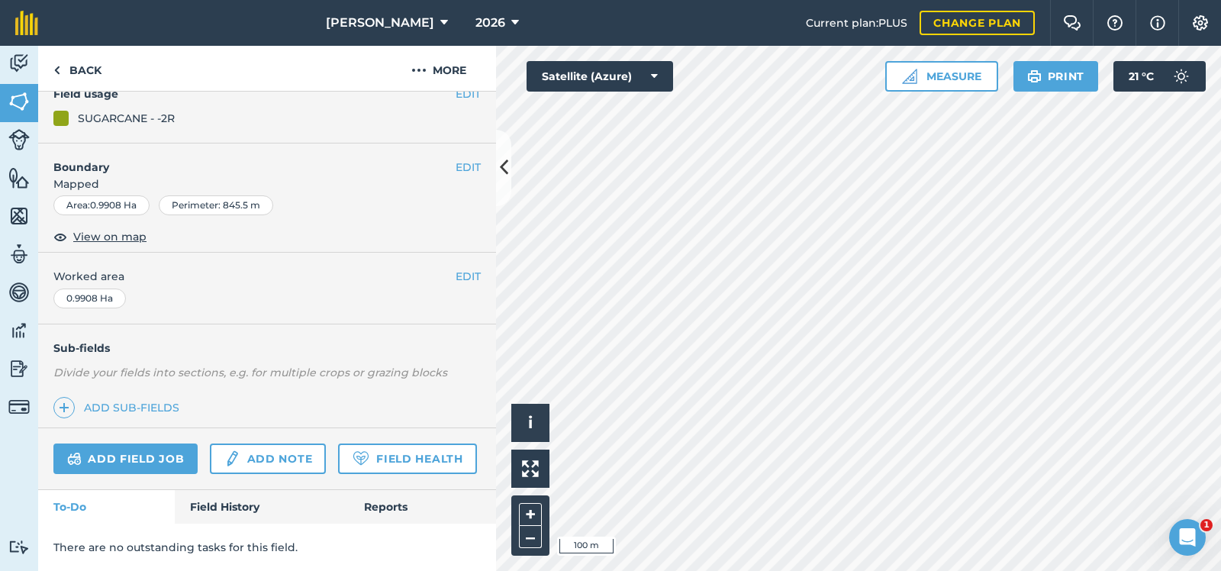
scroll to position [164, 0]
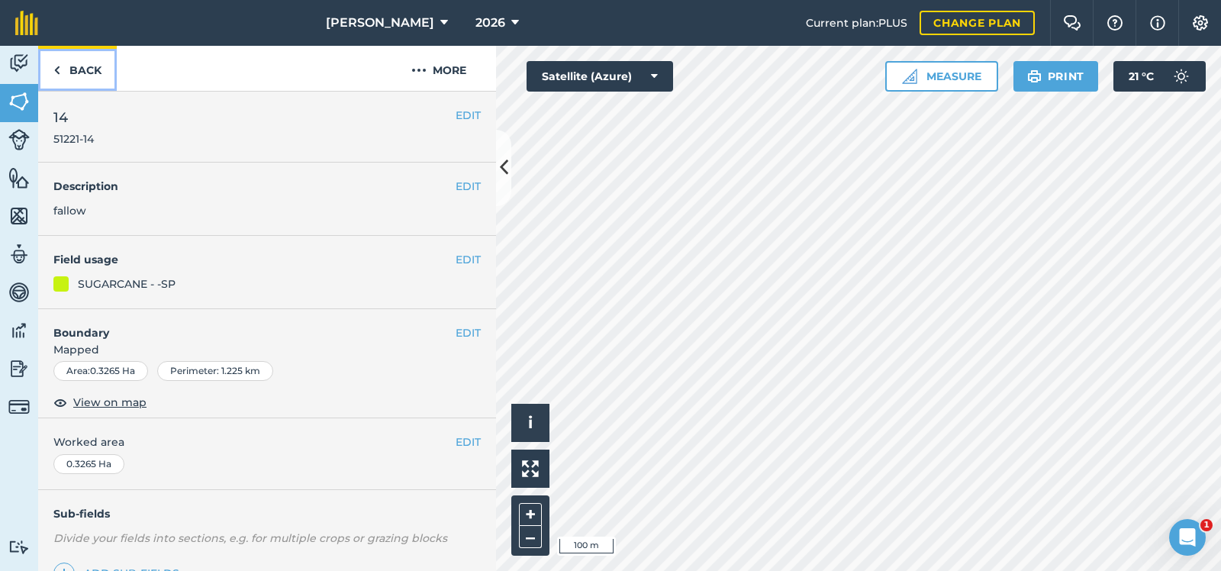
click at [82, 66] on link "Back" at bounding box center [77, 68] width 79 height 45
click at [16, 254] on img at bounding box center [18, 254] width 21 height 23
